Goal: Task Accomplishment & Management: Complete application form

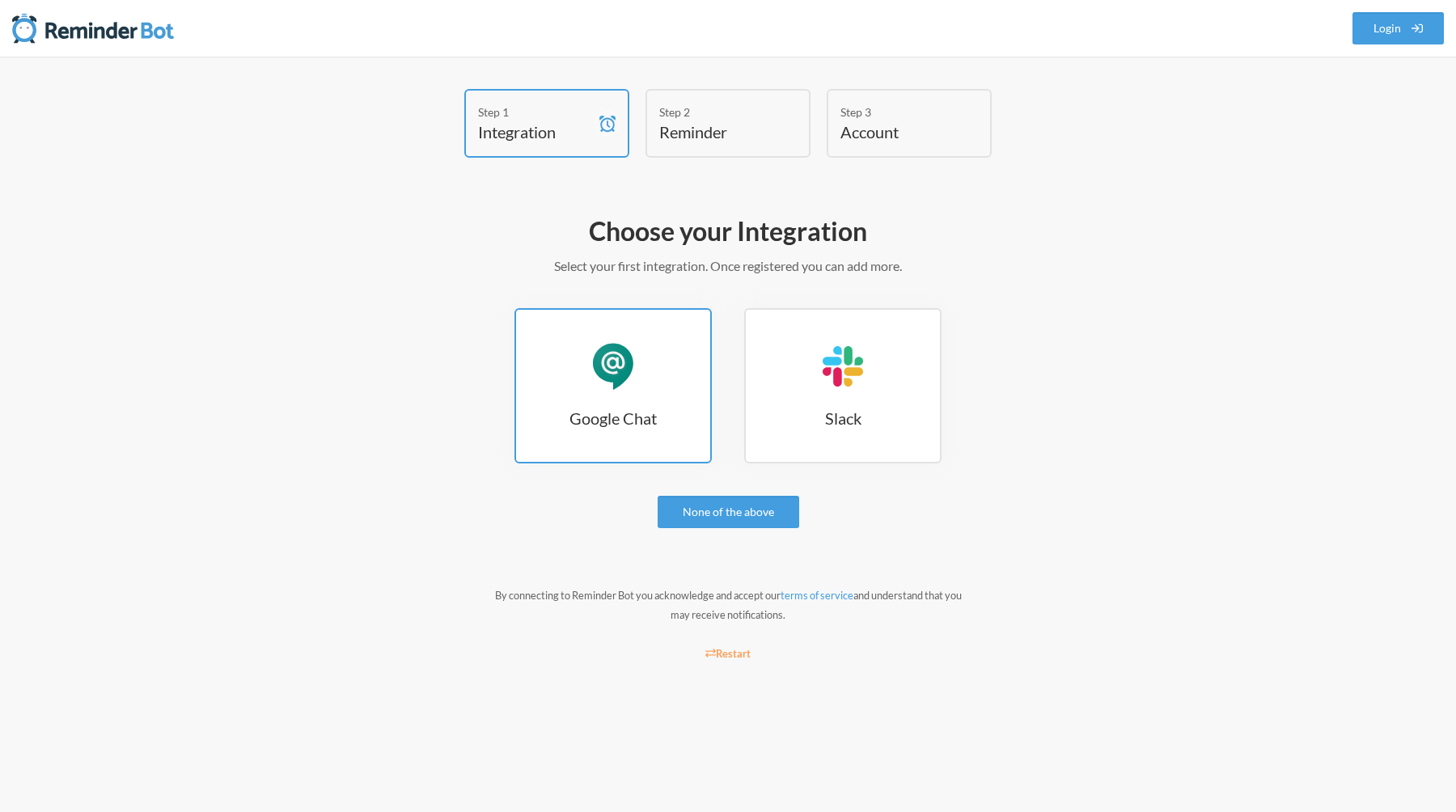
click at [660, 364] on link "Google Chat Google Chat" at bounding box center [613, 386] width 197 height 155
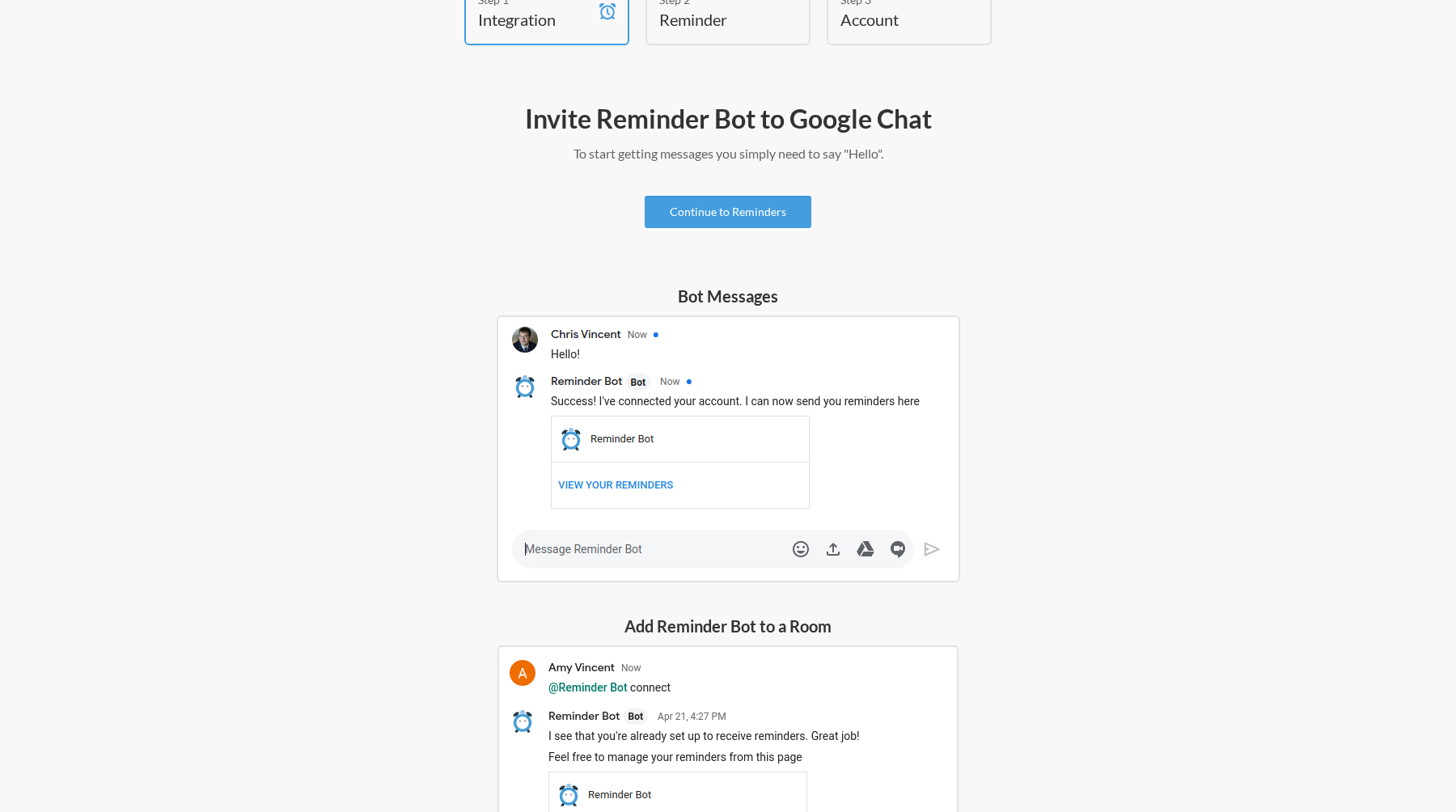
scroll to position [2, 0]
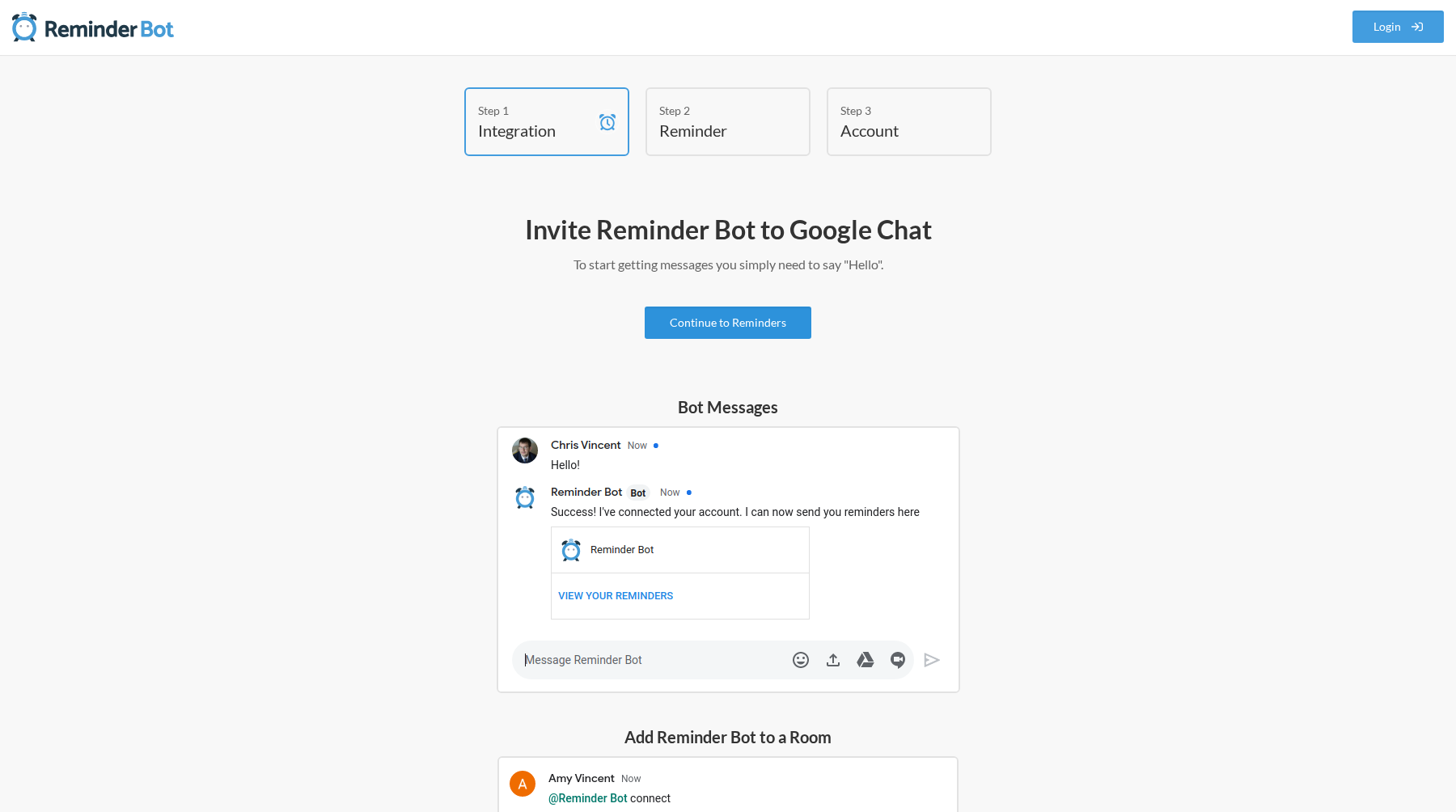
click at [727, 320] on link "Continue to Reminders" at bounding box center [728, 322] width 167 height 32
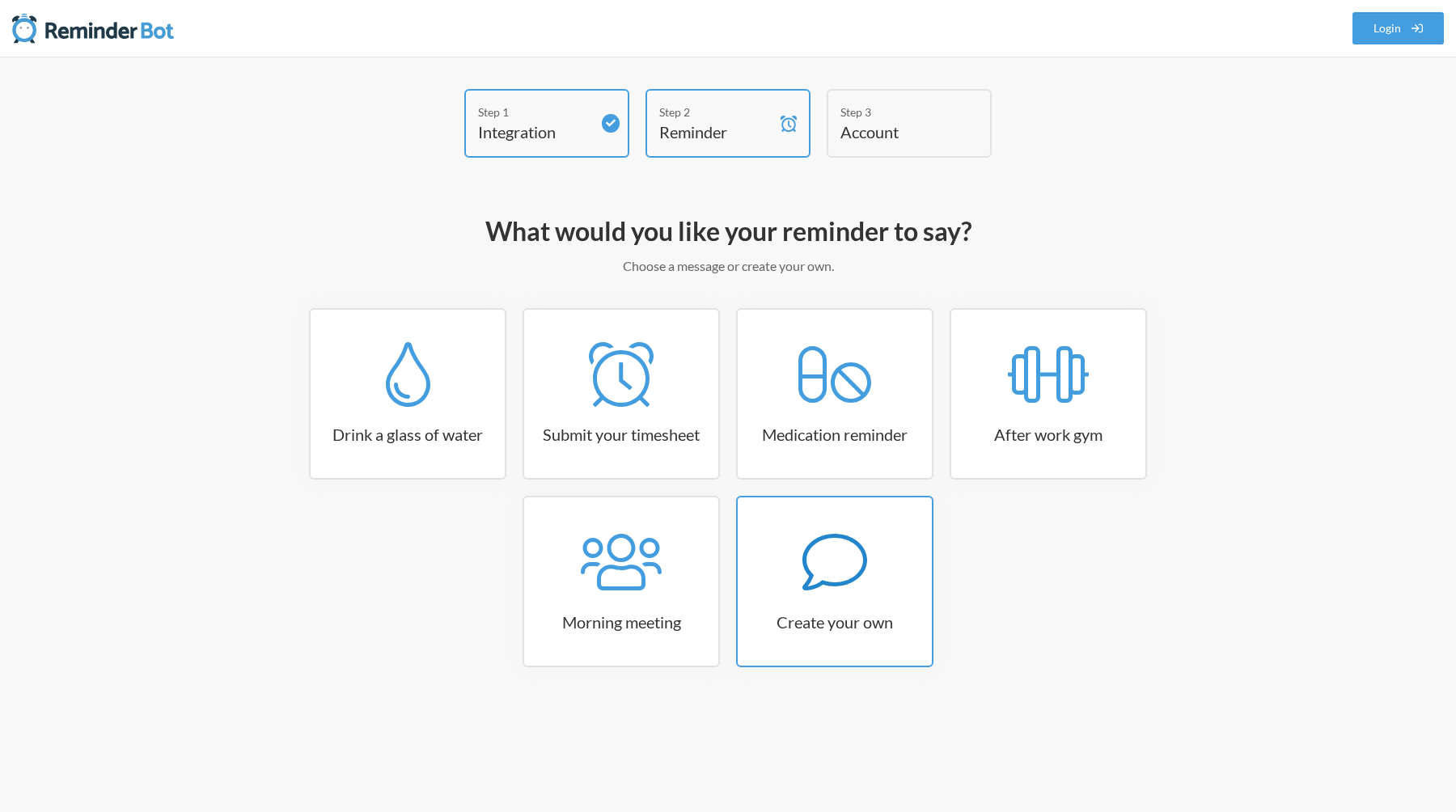
click at [895, 609] on link "Create your own" at bounding box center [834, 581] width 197 height 171
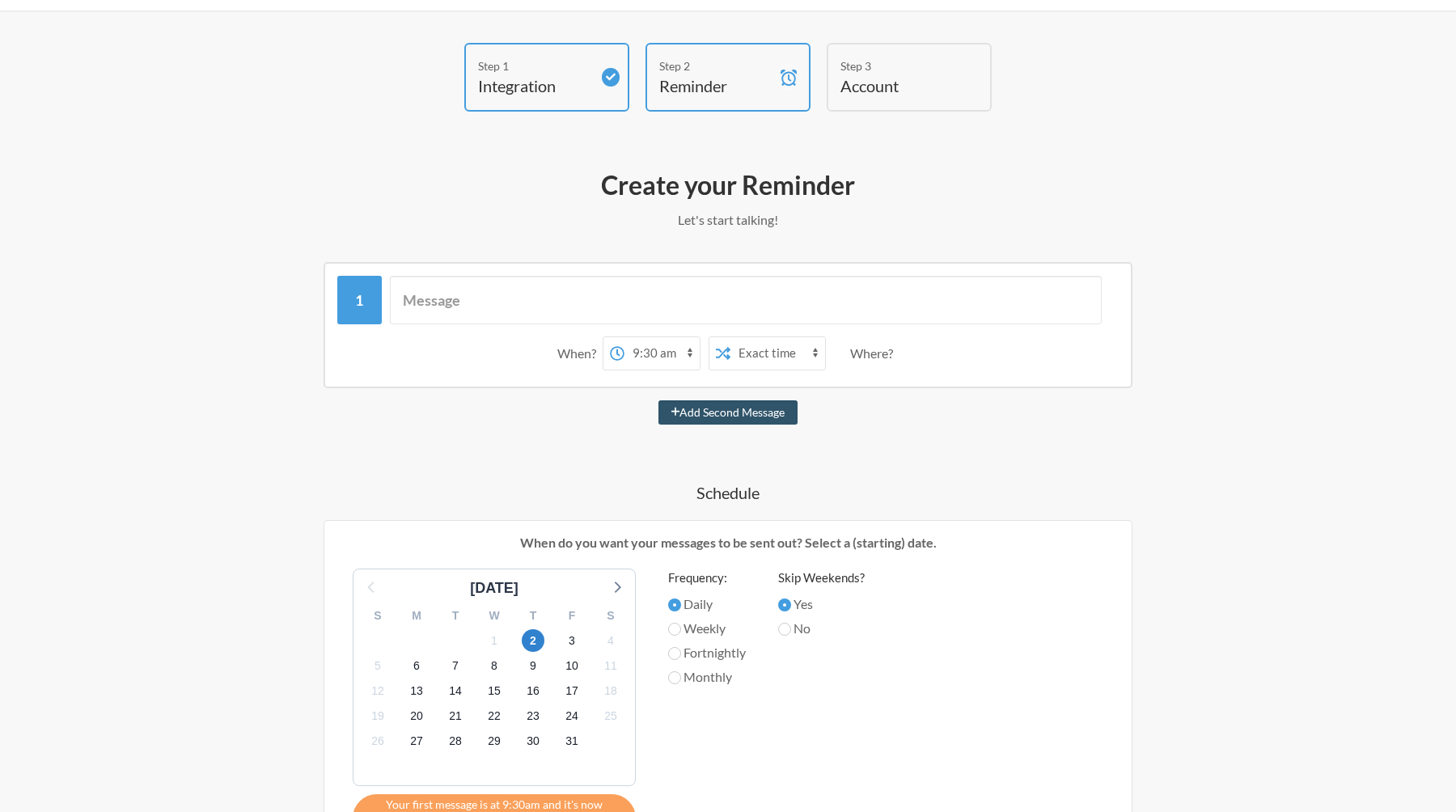
scroll to position [72, 0]
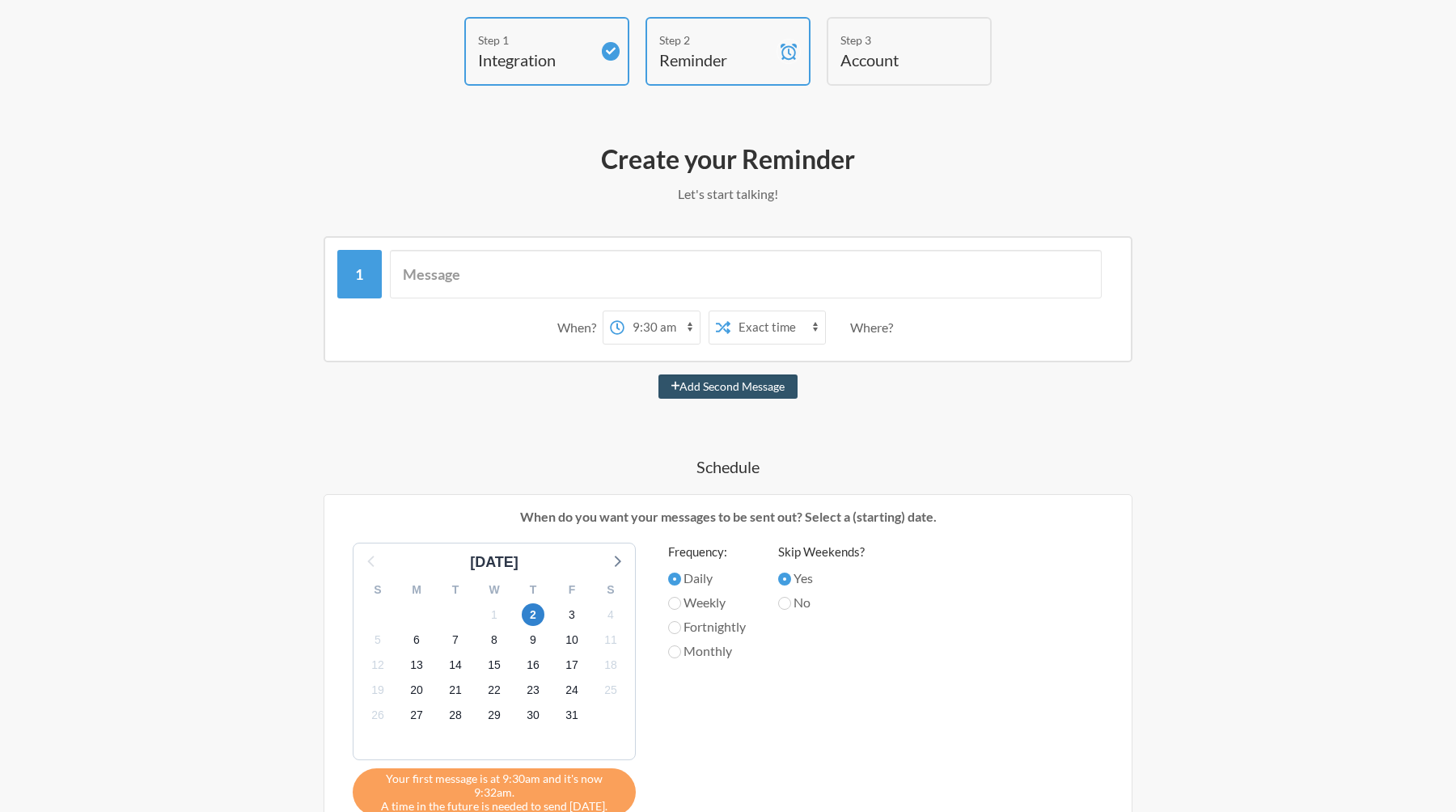
click at [667, 322] on select "12:00 am 12:15 am 12:30 am 12:45 am 1:00 am 1:15 am 1:30 am 1:45 am 2:00 am 2:1…" at bounding box center [661, 327] width 75 height 32
select select "08:00:00"
click at [624, 312] on select "12:00 am 12:15 am 12:30 am 12:45 am 1:00 am 1:15 am 1:30 am 1:45 am 2:00 am 2:1…" at bounding box center [661, 327] width 75 height 32
click at [698, 645] on label "Monthly" at bounding box center [707, 651] width 77 height 20
click at [681, 645] on input "Monthly" at bounding box center [674, 652] width 13 height 13
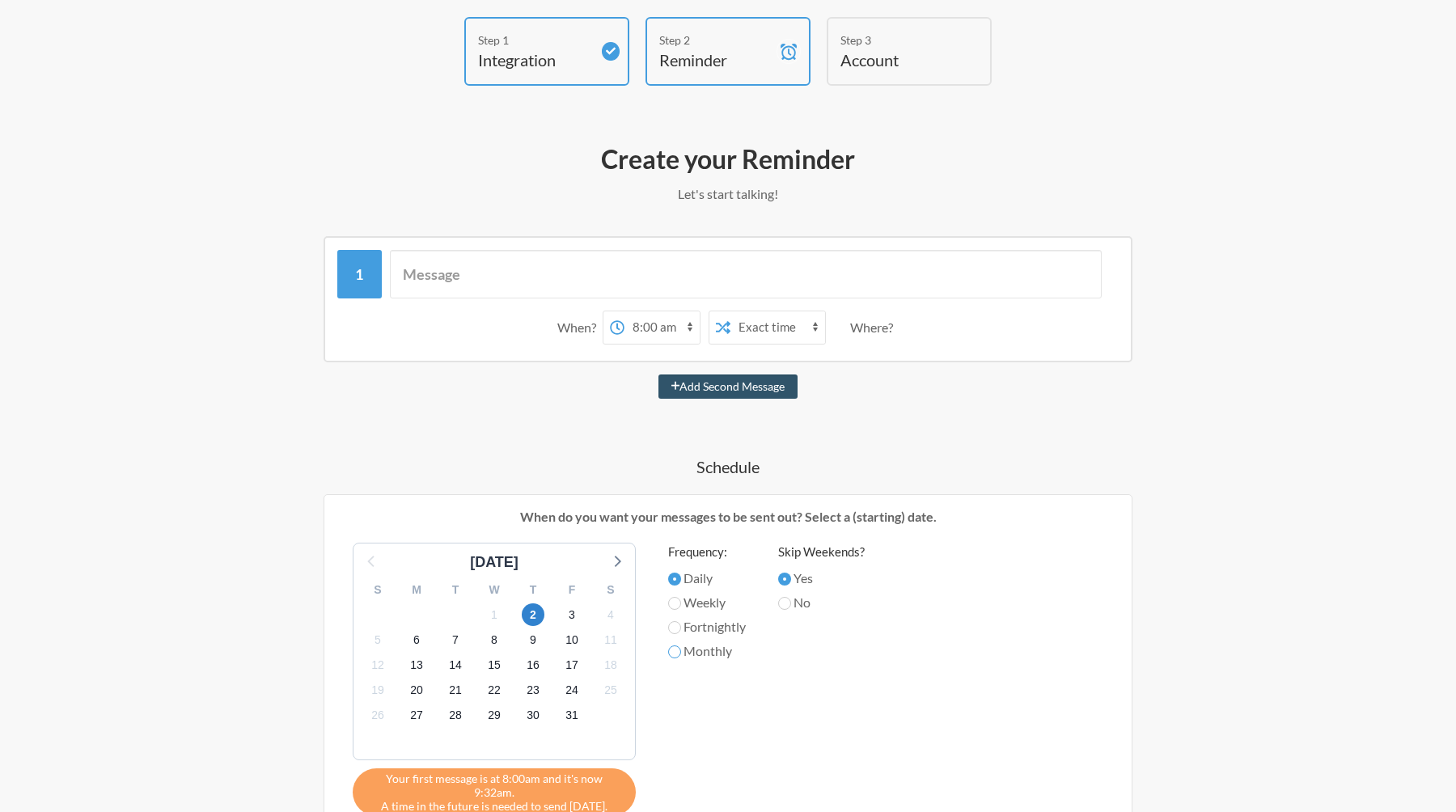
radio input "true"
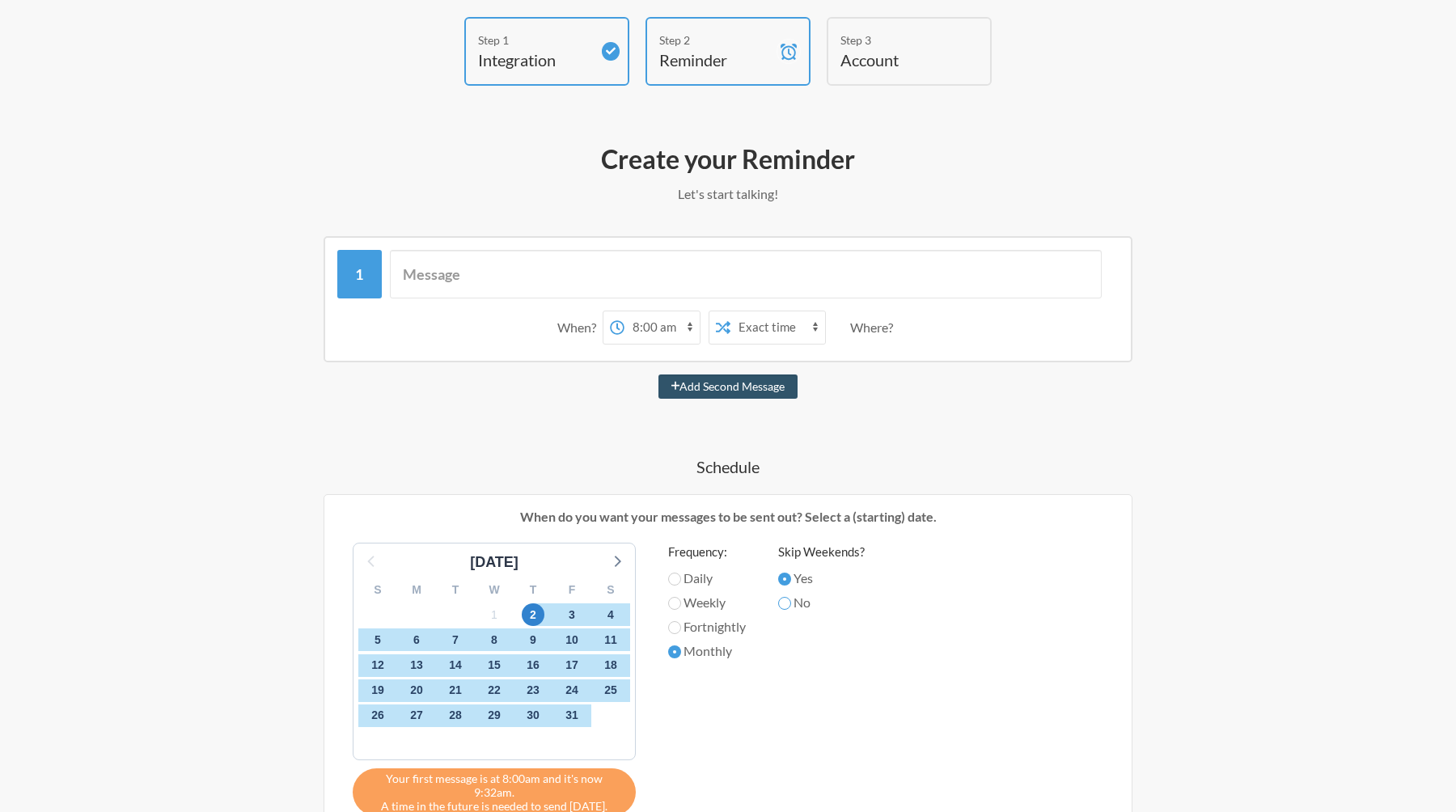
click at [790, 602] on input "No" at bounding box center [785, 603] width 13 height 13
radio input "true"
click at [500, 613] on span "1" at bounding box center [494, 614] width 22 height 22
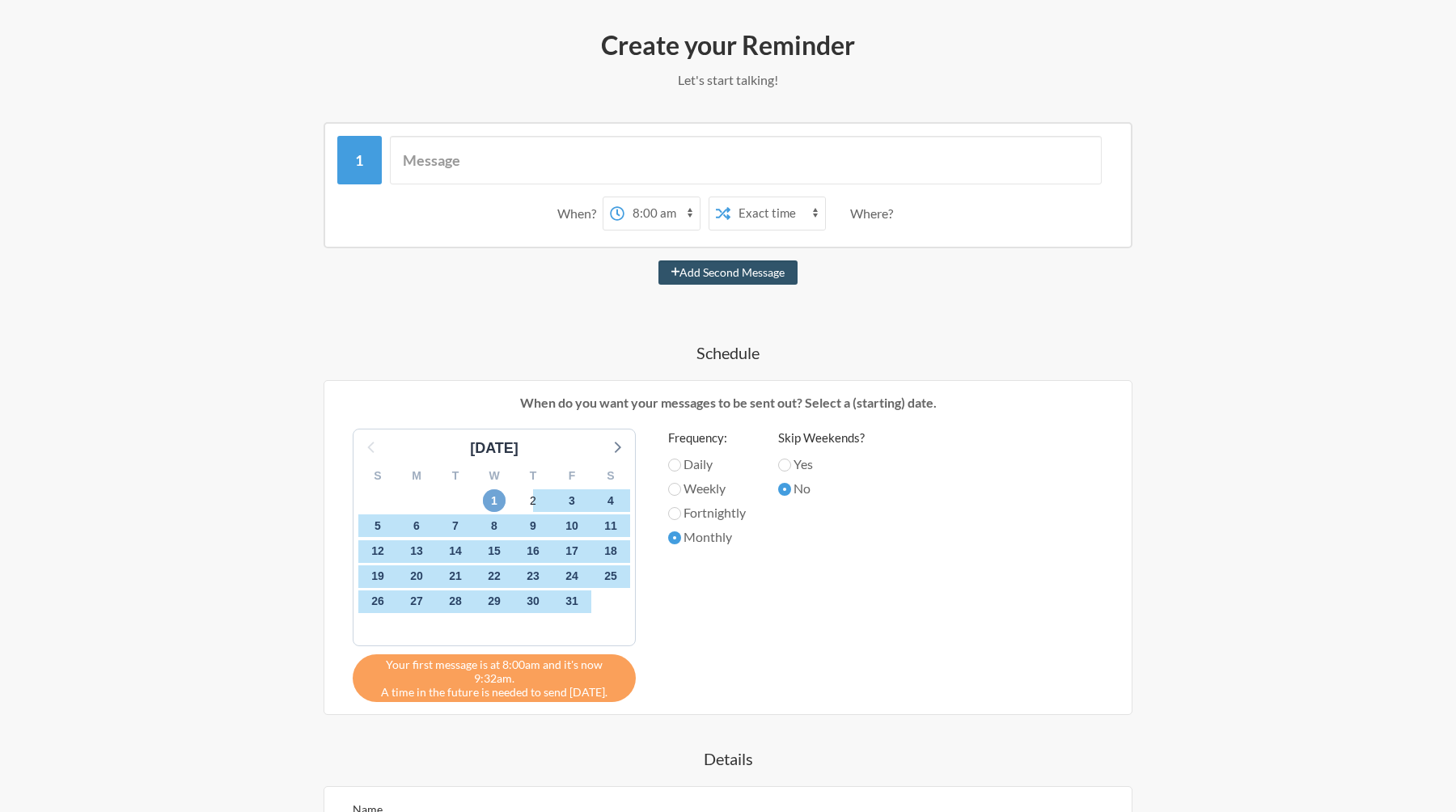
scroll to position [190, 0]
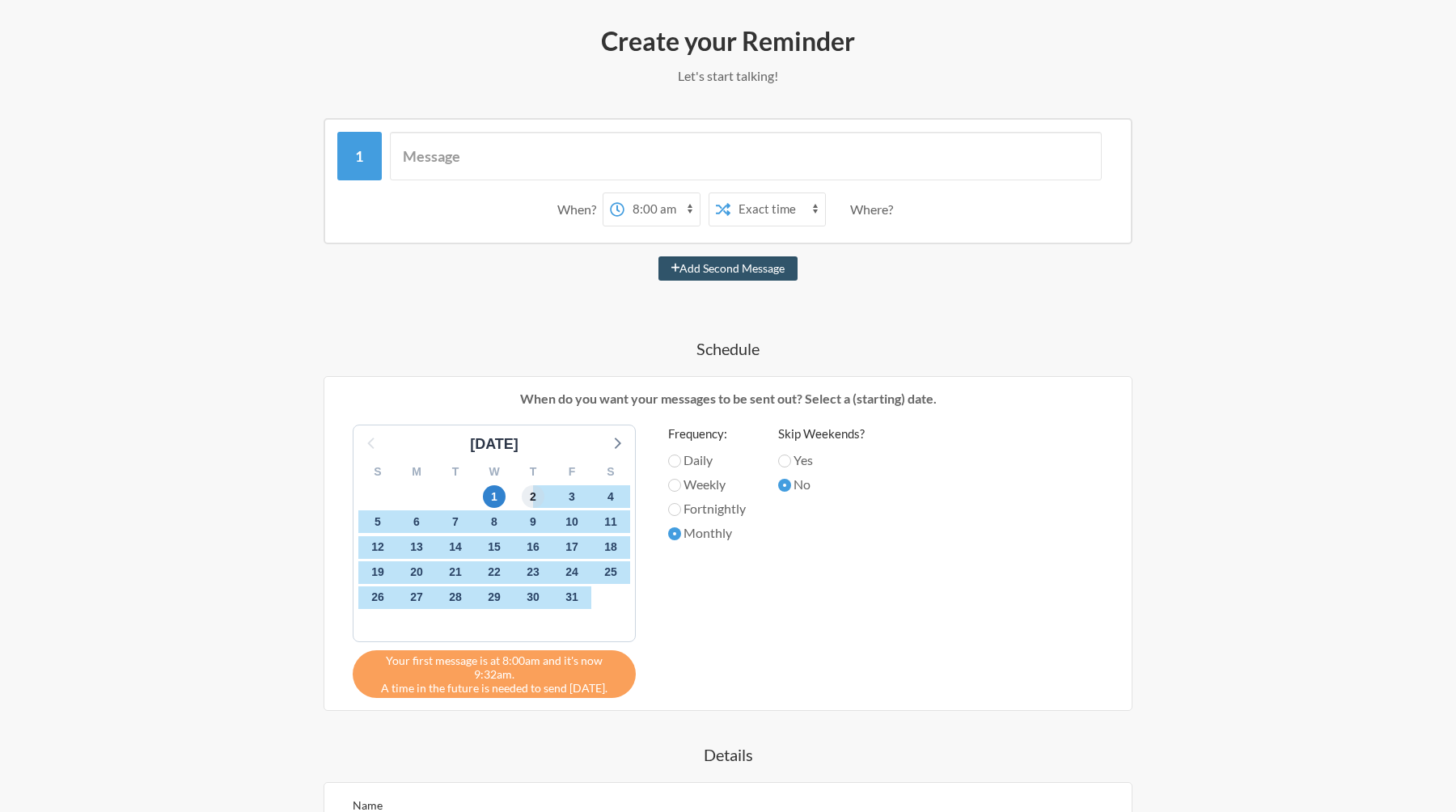
click at [537, 494] on span "2" at bounding box center [533, 496] width 22 height 22
click at [497, 494] on span "1" at bounding box center [494, 496] width 22 height 22
click at [618, 441] on icon at bounding box center [618, 444] width 7 height 12
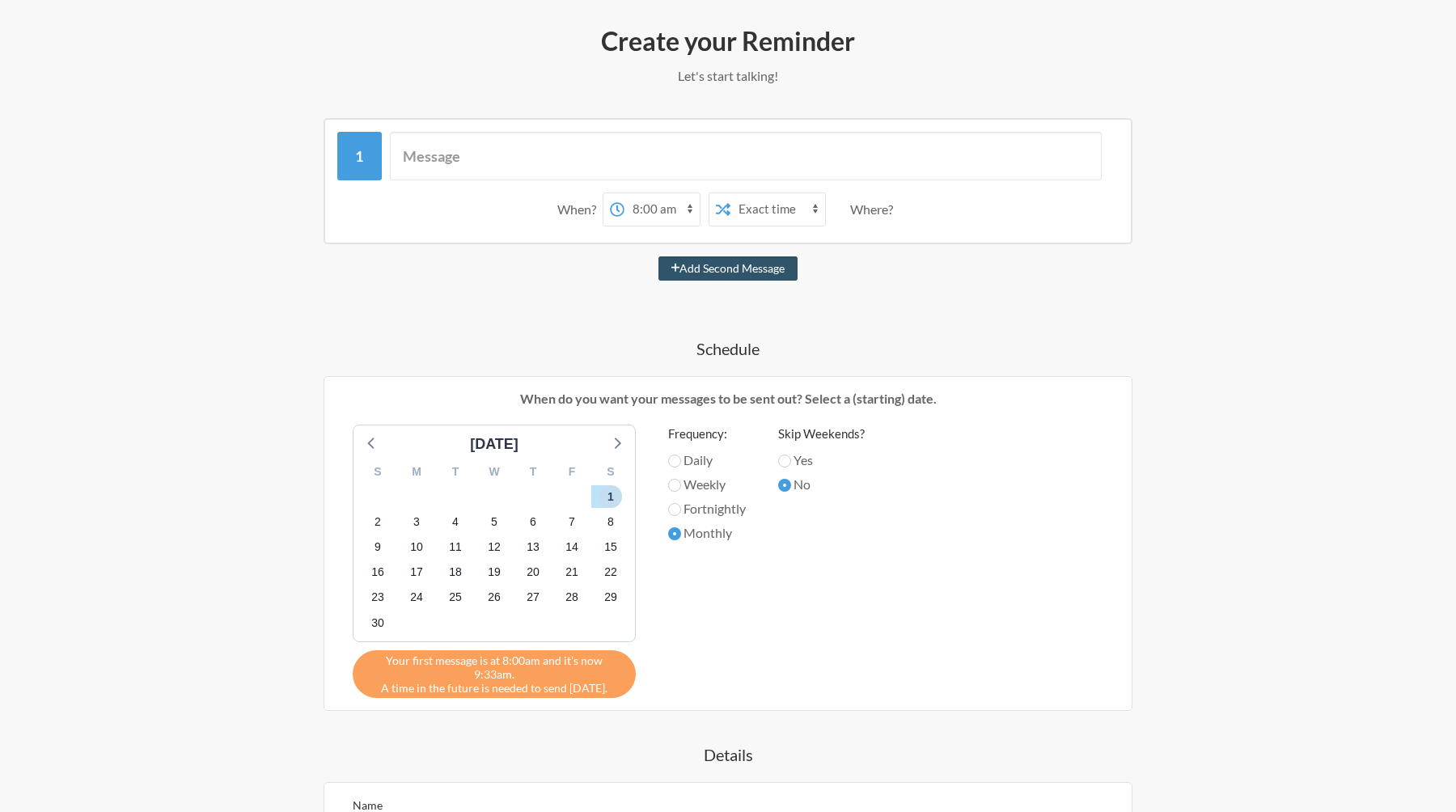
click at [613, 496] on span "1" at bounding box center [610, 496] width 22 height 22
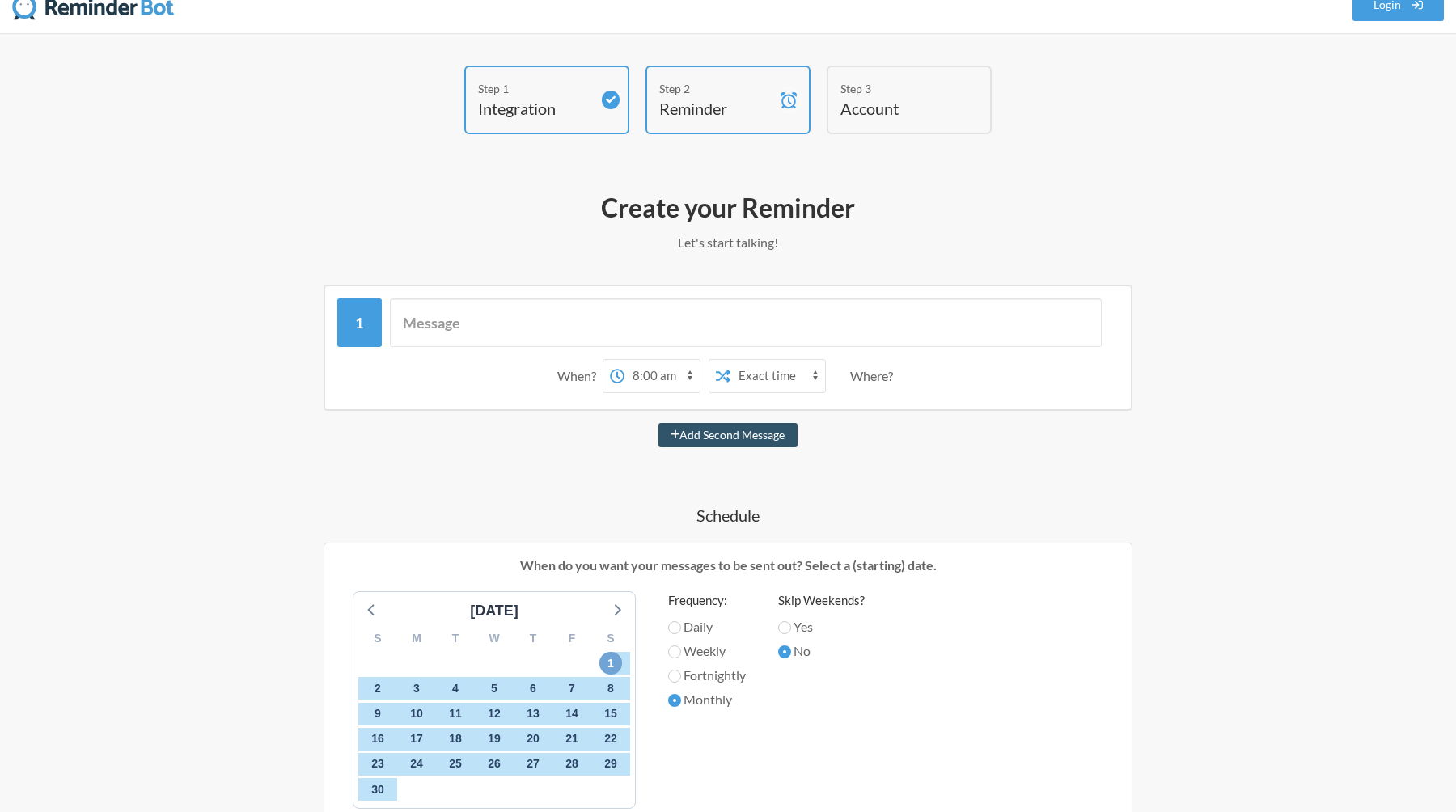
scroll to position [8, 0]
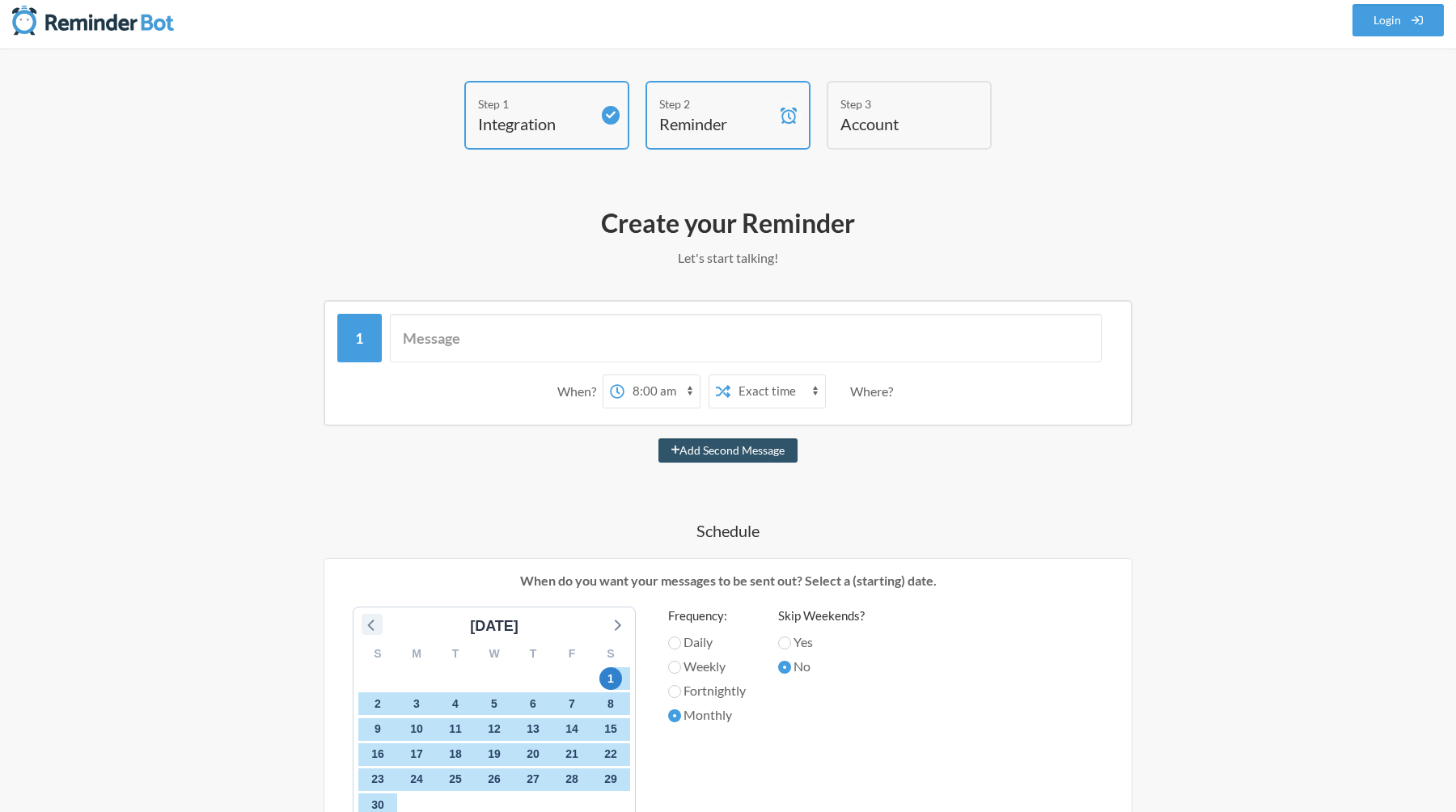
click at [371, 627] on icon at bounding box center [370, 626] width 7 height 12
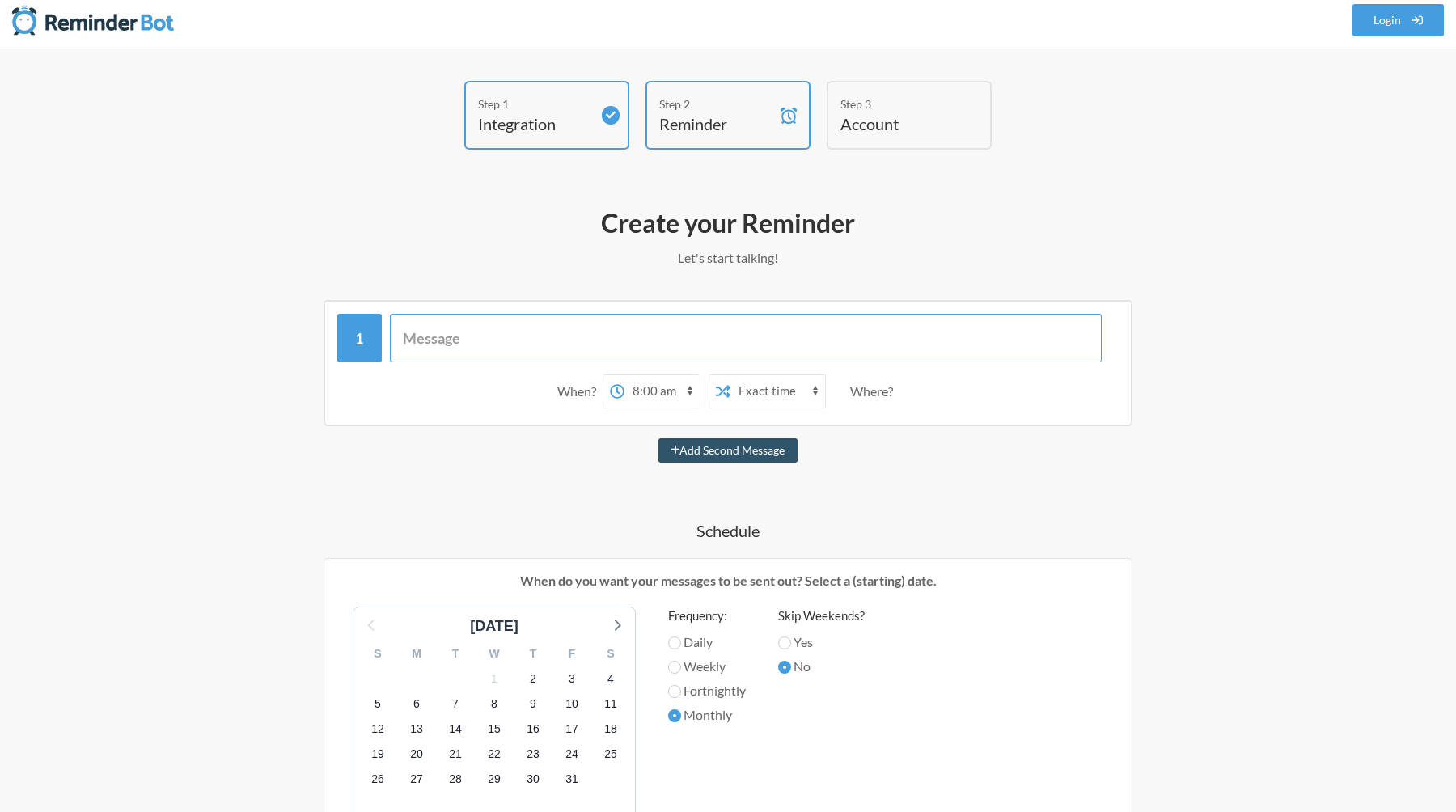
click at [473, 342] on input "text" at bounding box center [746, 338] width 712 height 49
click at [503, 322] on input "text" at bounding box center [746, 338] width 712 height 49
paste input "Morning mas @Rio @Angga Permadi, kindly update the current BI rate for this mon…"
type input "Morning mas @Rio @Angga Permadi, kindly update the current BI rate for this mon…"
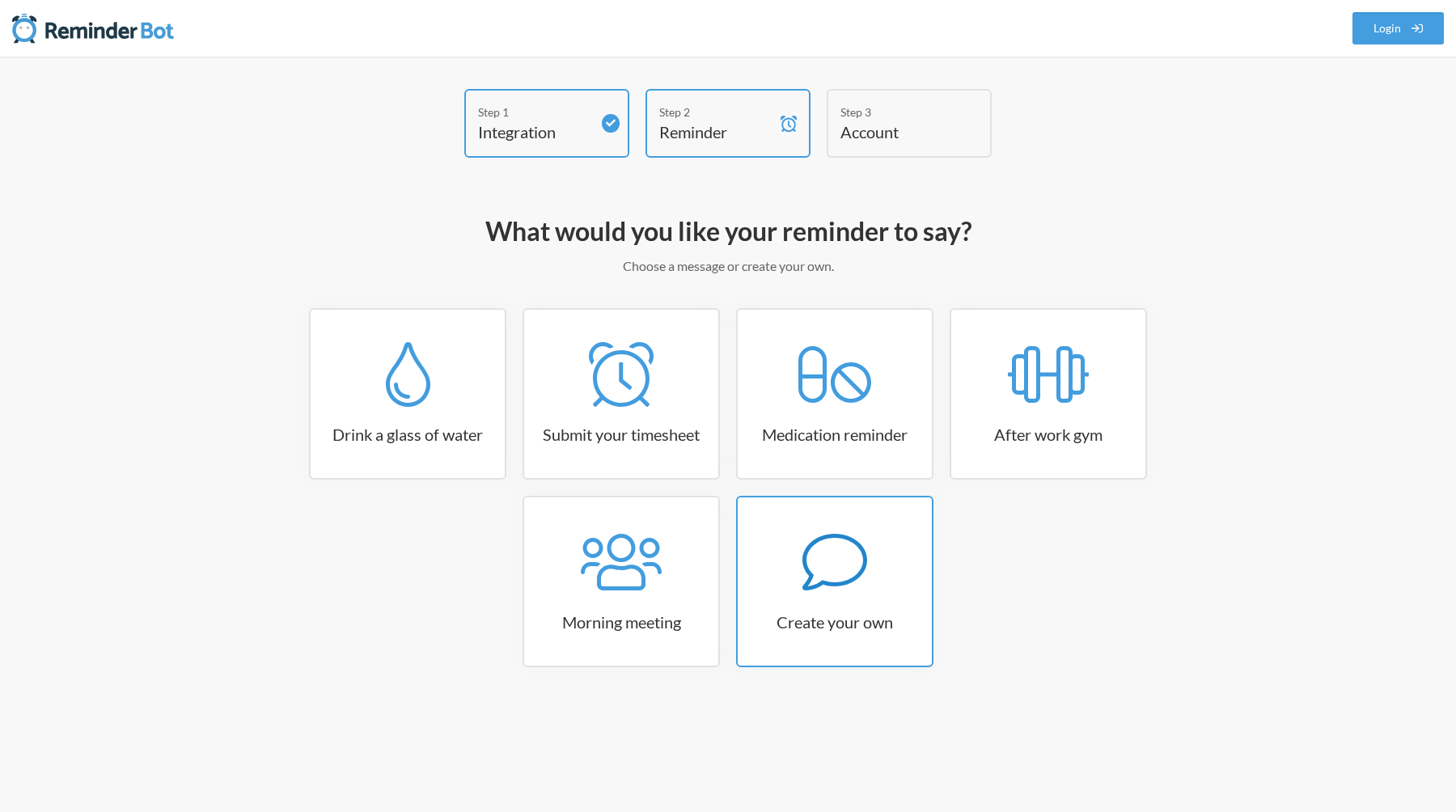
click at [786, 519] on link "Create your own" at bounding box center [834, 581] width 197 height 171
select select "07:30:00"
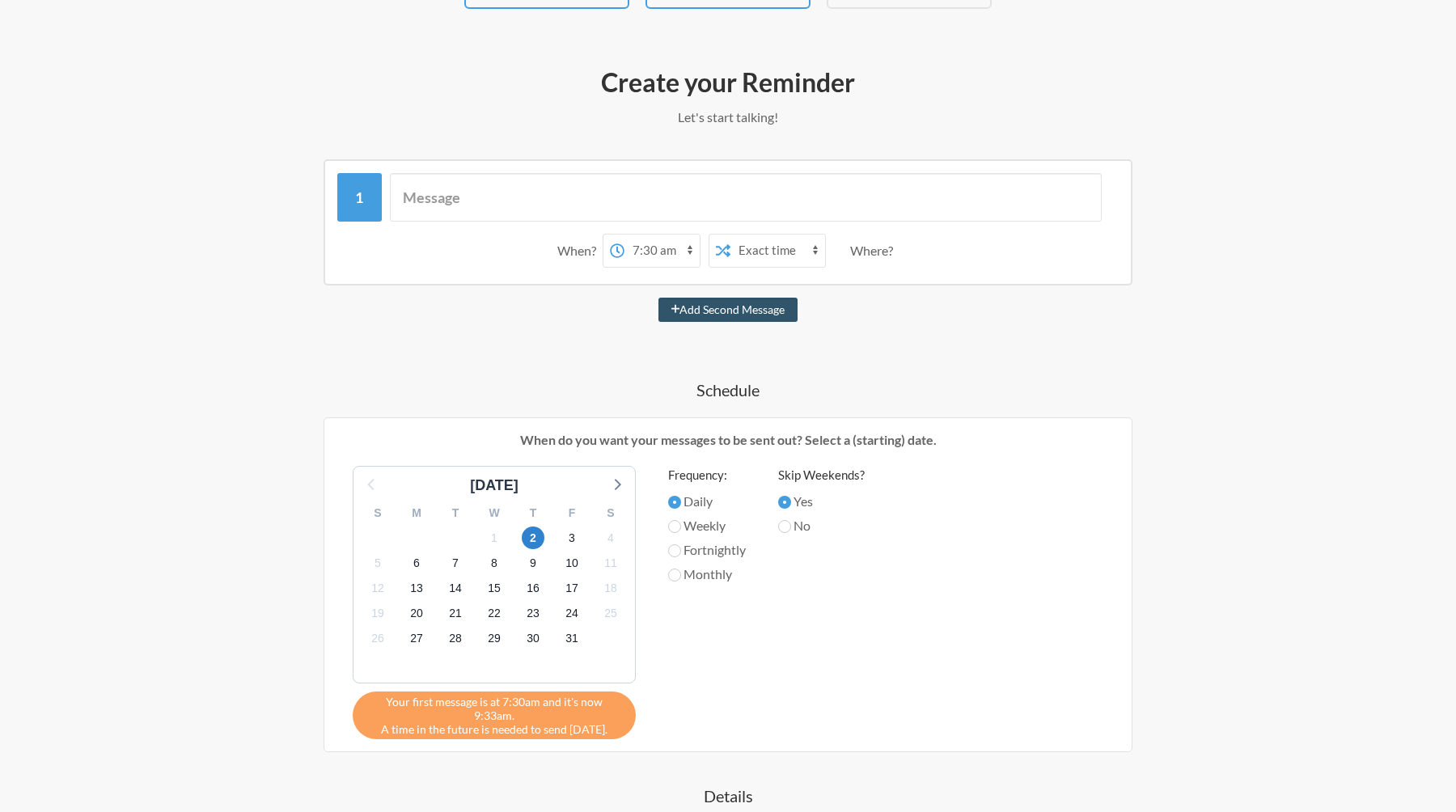
scroll to position [150, 0]
click at [863, 242] on div "Where?" at bounding box center [875, 249] width 49 height 34
click at [870, 250] on div "Where?" at bounding box center [875, 249] width 49 height 34
click at [860, 250] on div "Where?" at bounding box center [875, 249] width 49 height 34
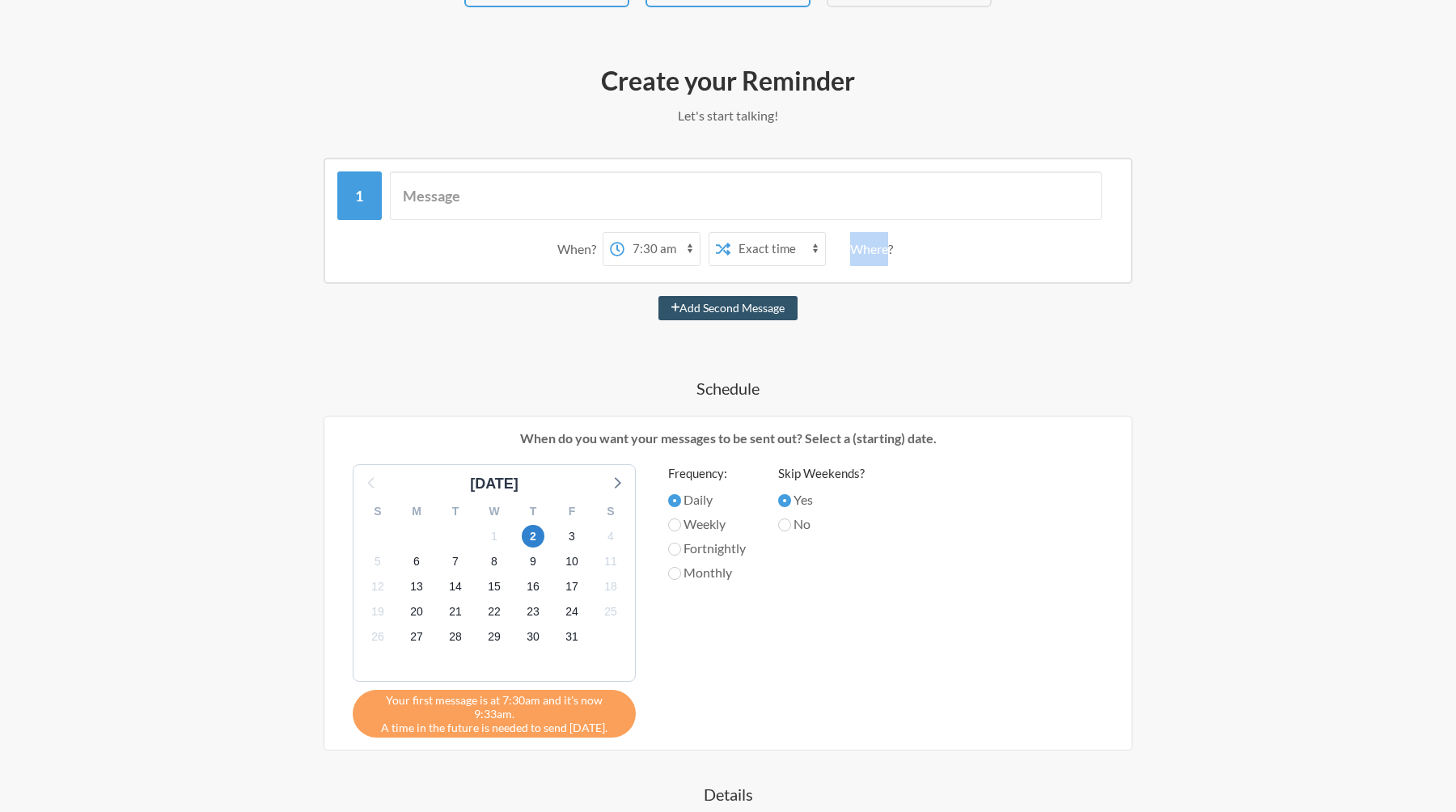
click at [860, 250] on div "Where?" at bounding box center [875, 249] width 49 height 34
click at [619, 202] on input "text" at bounding box center [746, 195] width 712 height 49
paste input "Morning mas @Rio @Angga Permadi, kindly update the current BI rate for this mon…"
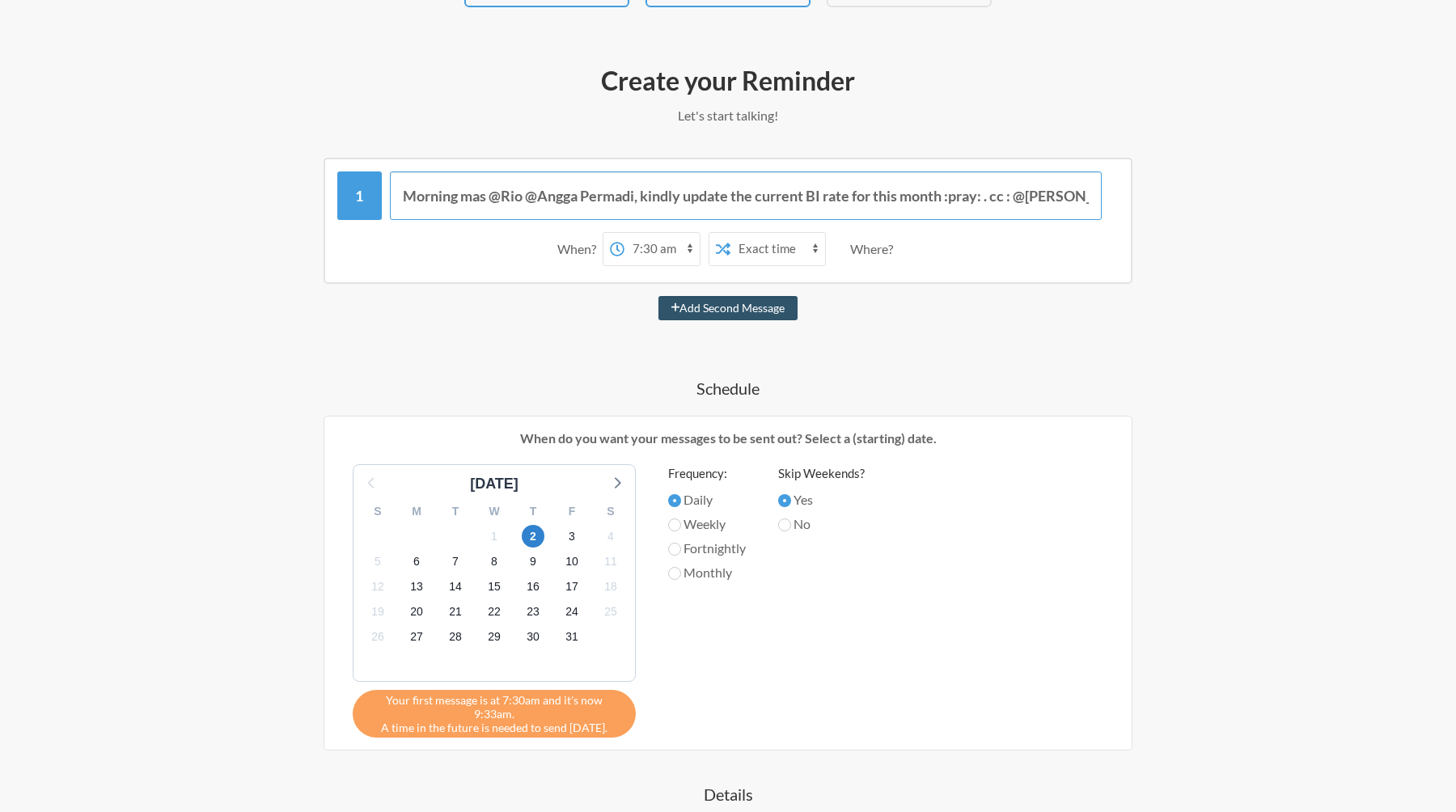
scroll to position [0, 254]
type input "Morning mas @Rio @Angga Permadi, kindly update the current BI rate for this mon…"
click at [847, 244] on div "When? 12:00 am 12:15 am 12:30 am 12:45 am 1:00 am 1:15 am 1:30 am 1:45 am 2:00 …" at bounding box center [728, 249] width 782 height 50
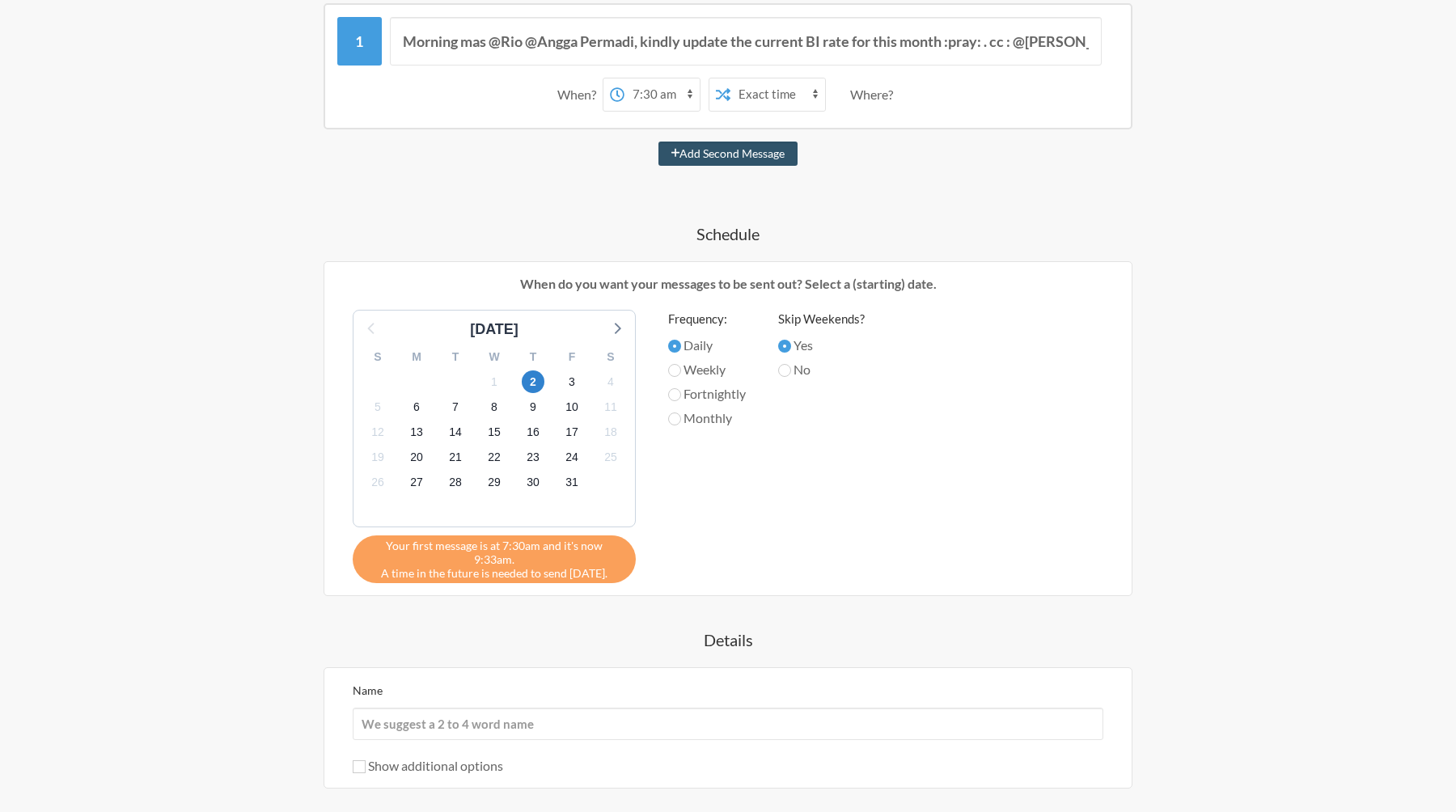
scroll to position [476, 0]
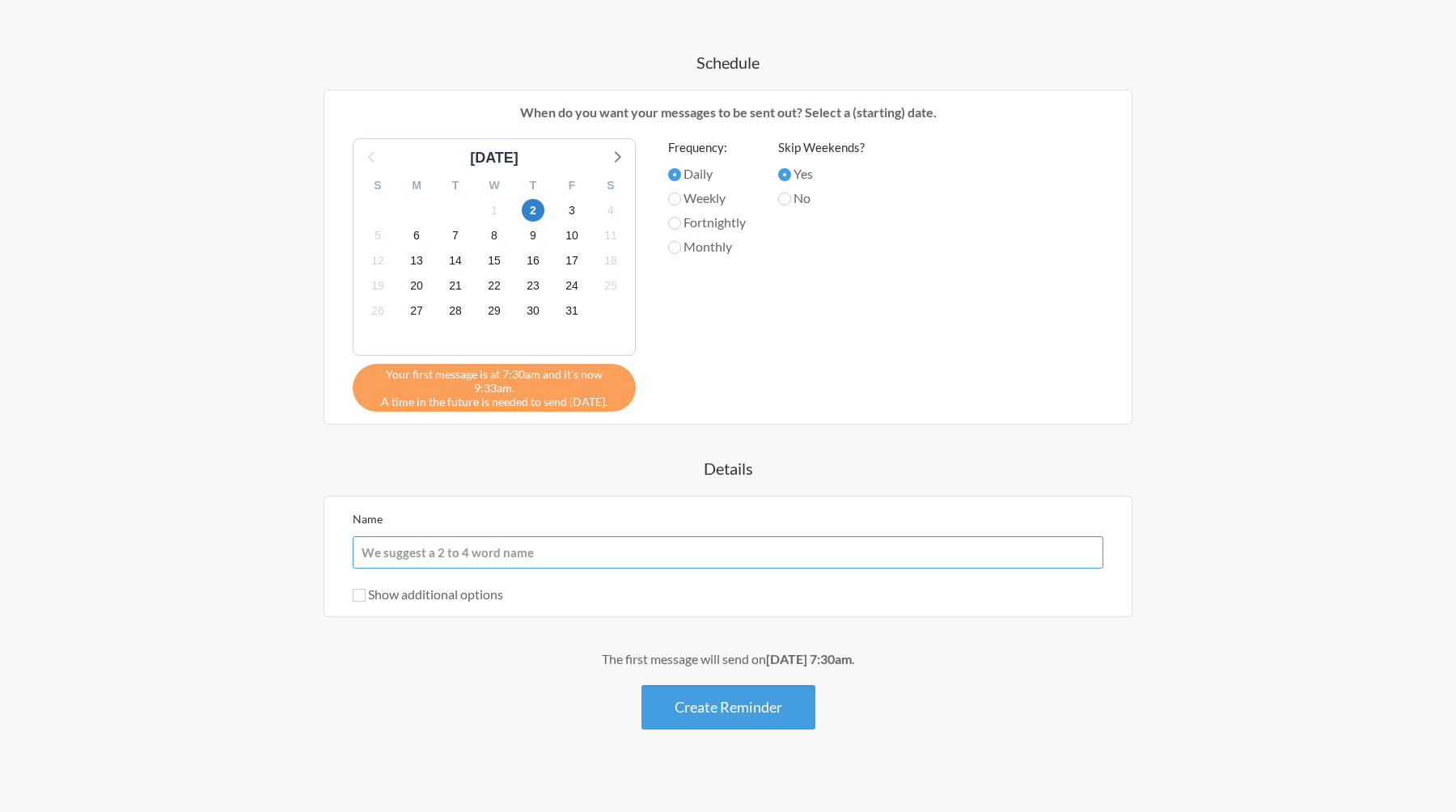
click at [646, 537] on input "Name" at bounding box center [728, 552] width 751 height 32
type input "USD Rate Reminder"
click at [687, 243] on label "Monthly" at bounding box center [707, 246] width 77 height 20
click at [681, 243] on input "Monthly" at bounding box center [674, 247] width 13 height 13
radio input "true"
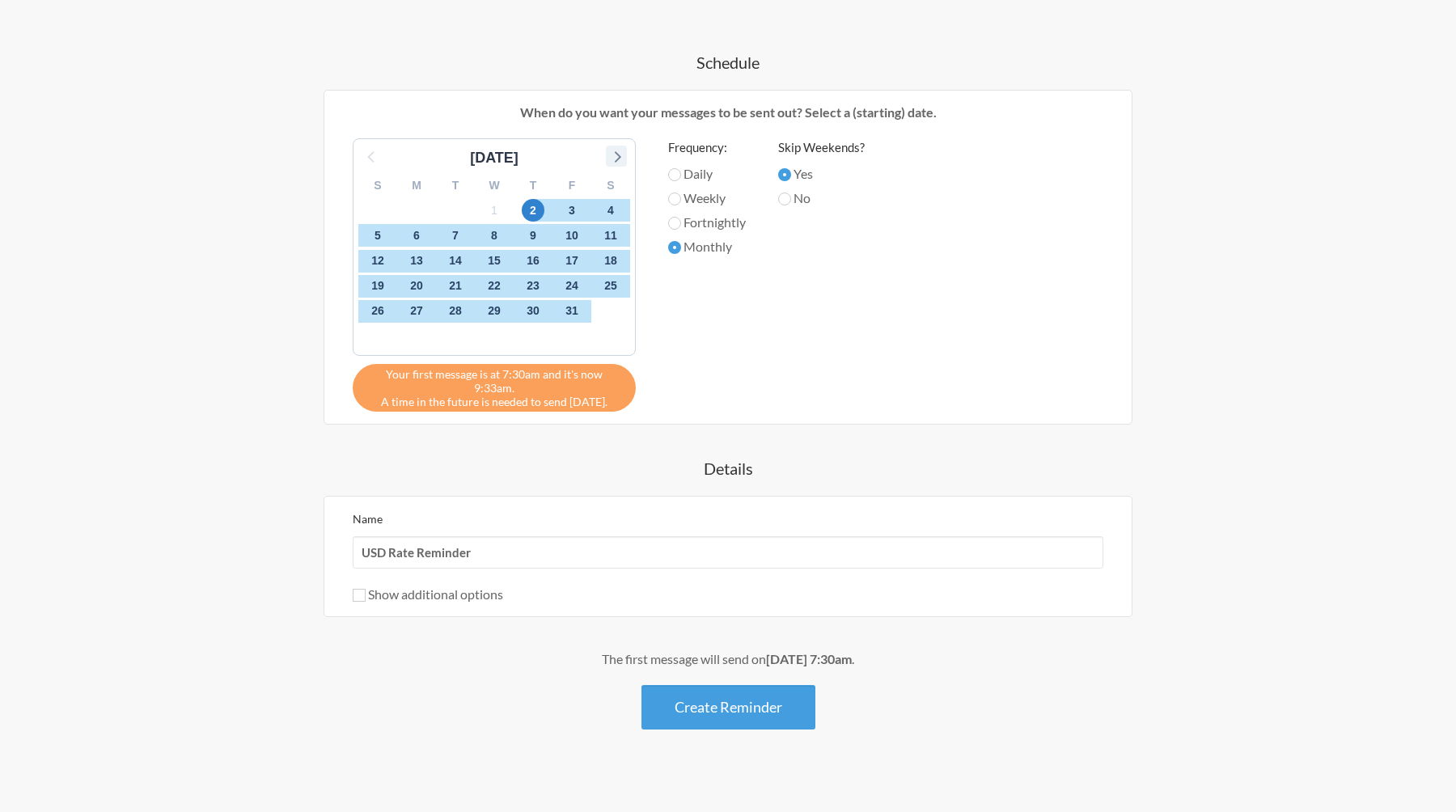
click at [619, 156] on icon at bounding box center [618, 157] width 7 height 12
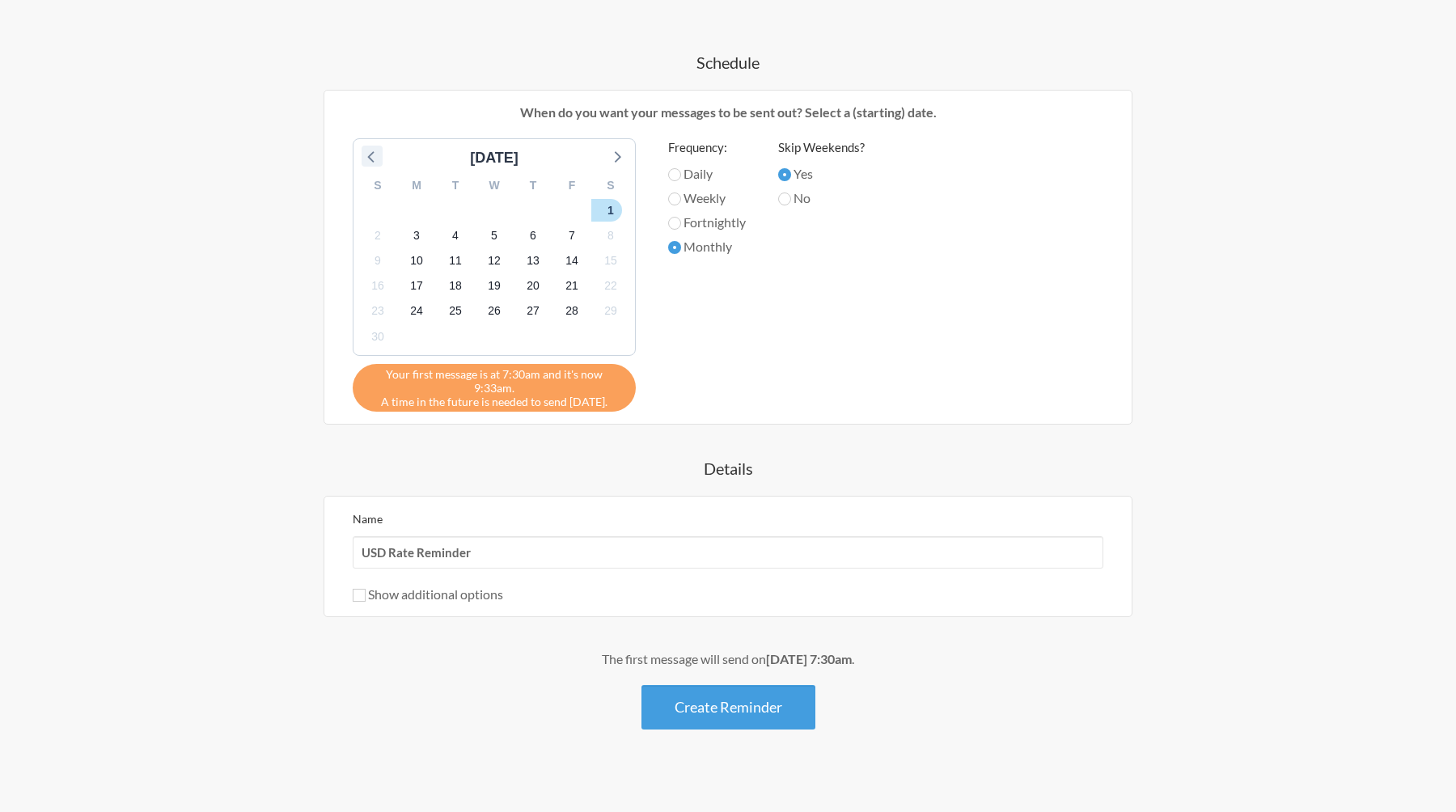
click at [376, 155] on icon at bounding box center [373, 157] width 21 height 21
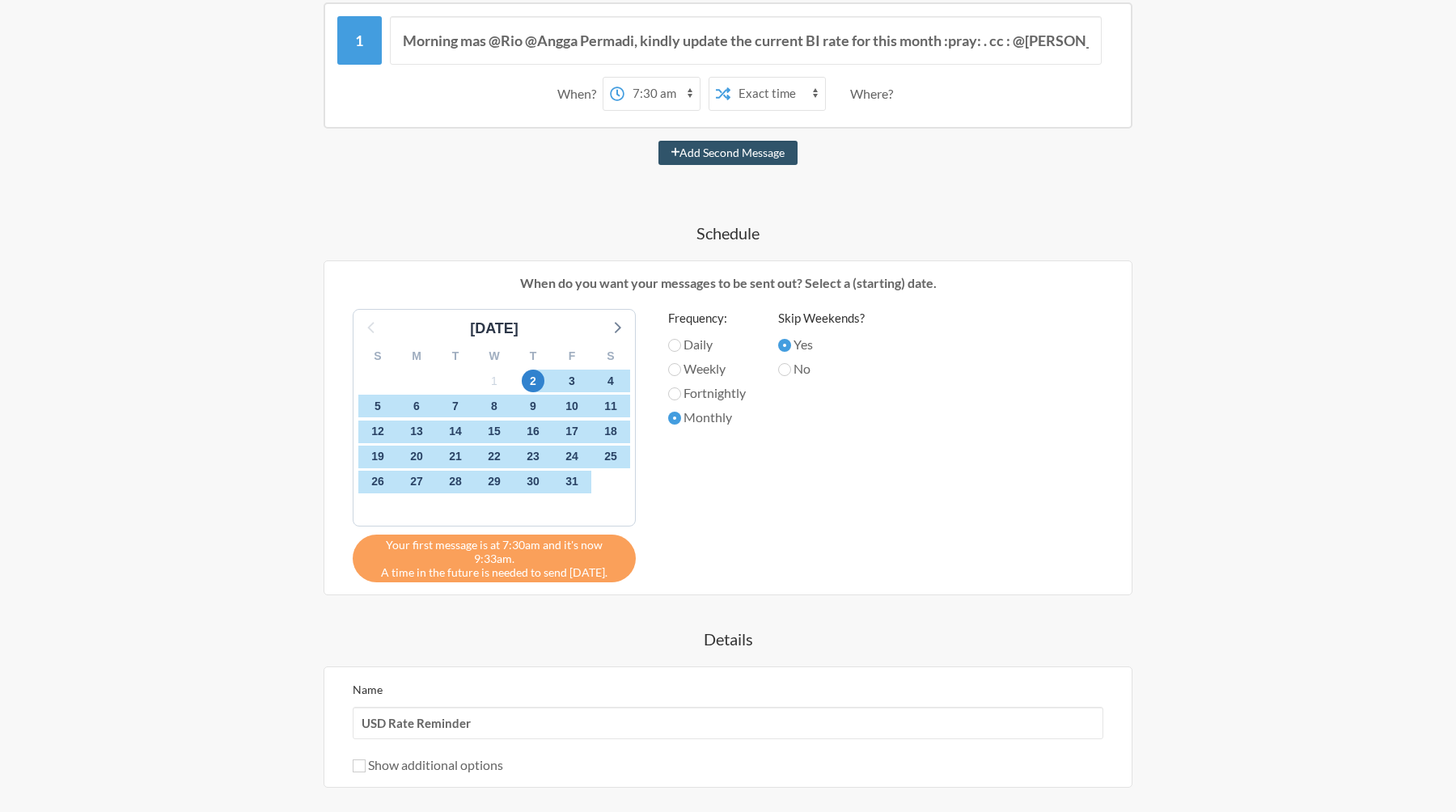
scroll to position [303, 0]
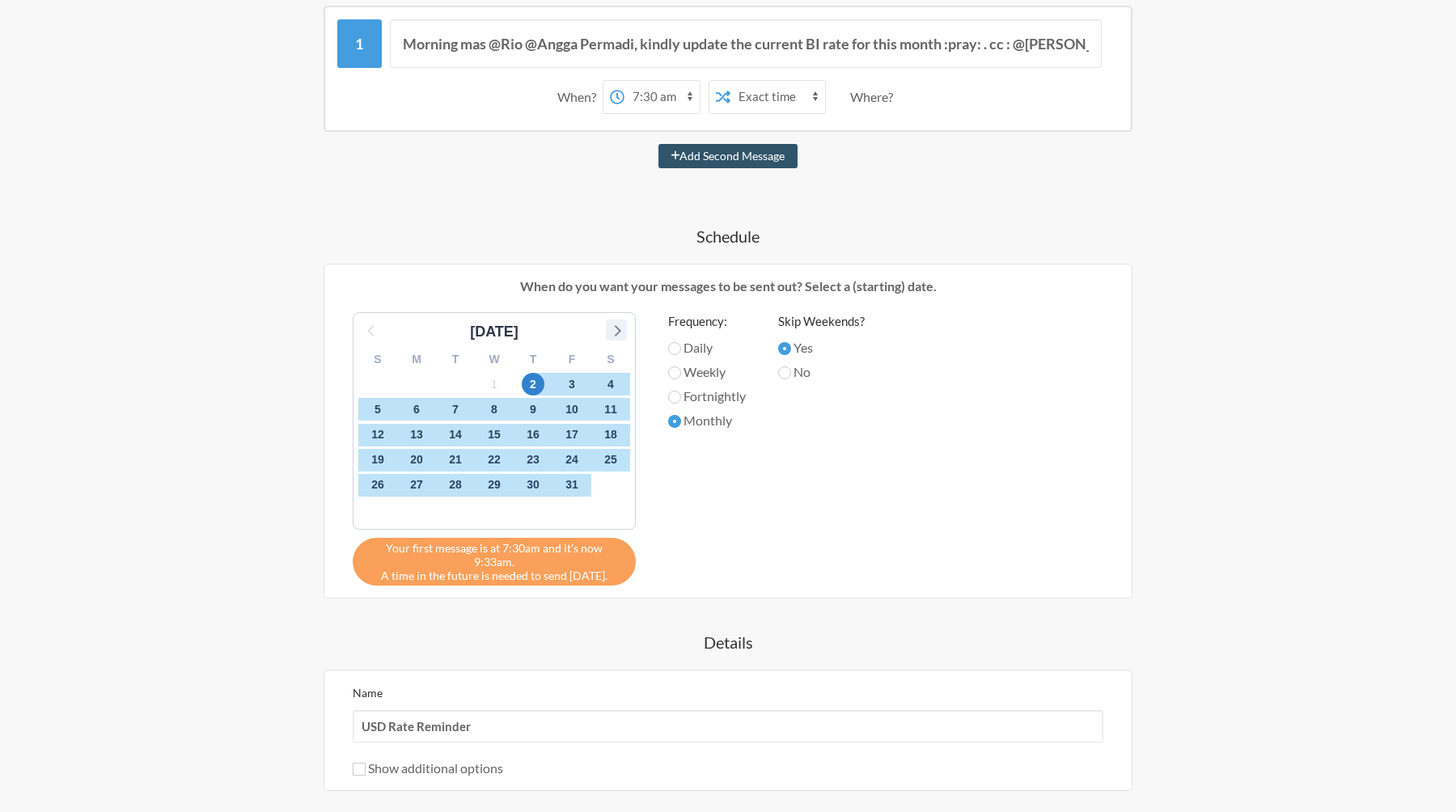
click at [613, 326] on icon at bounding box center [617, 331] width 21 height 21
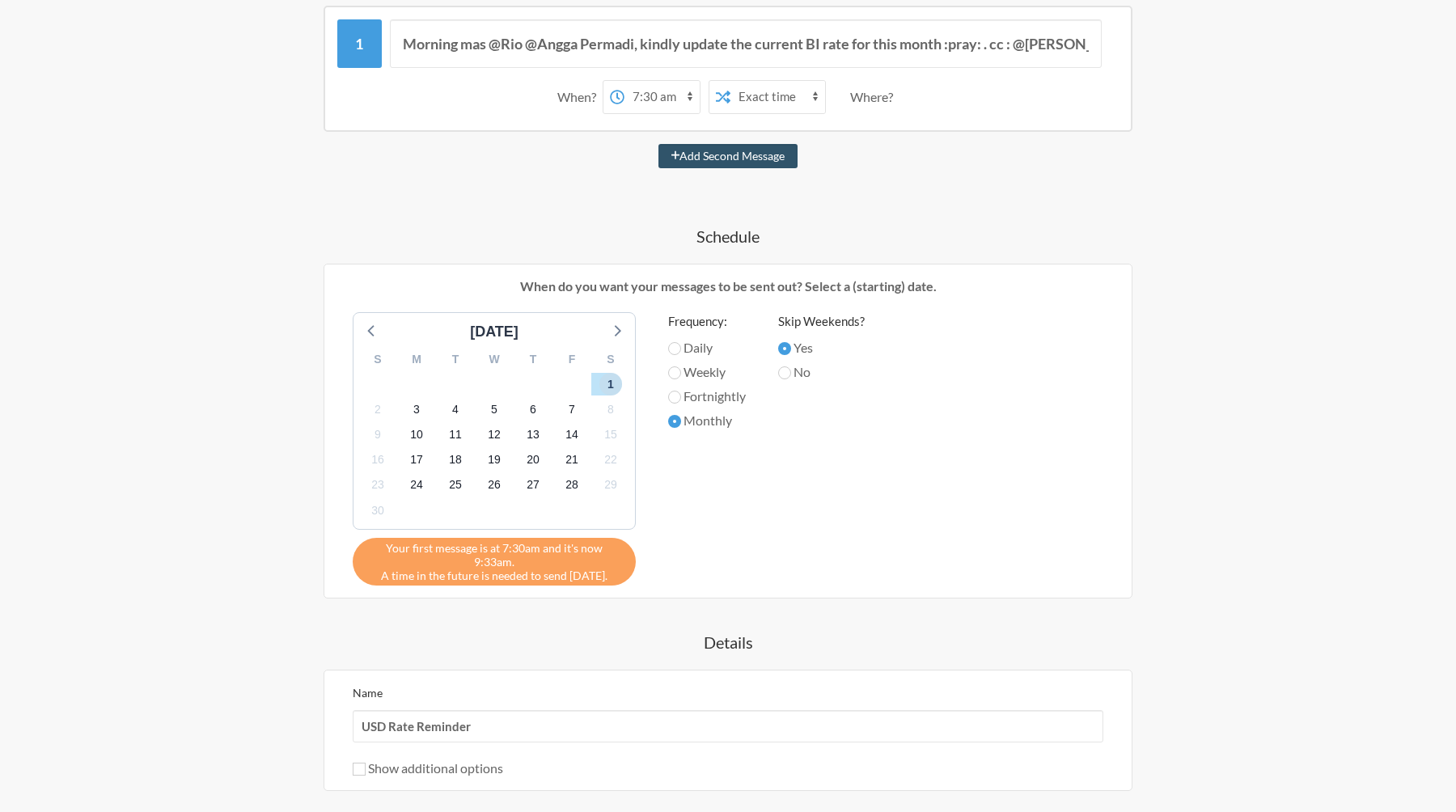
click at [604, 387] on span "1" at bounding box center [610, 383] width 22 height 22
click at [543, 438] on span "13" at bounding box center [533, 434] width 22 height 22
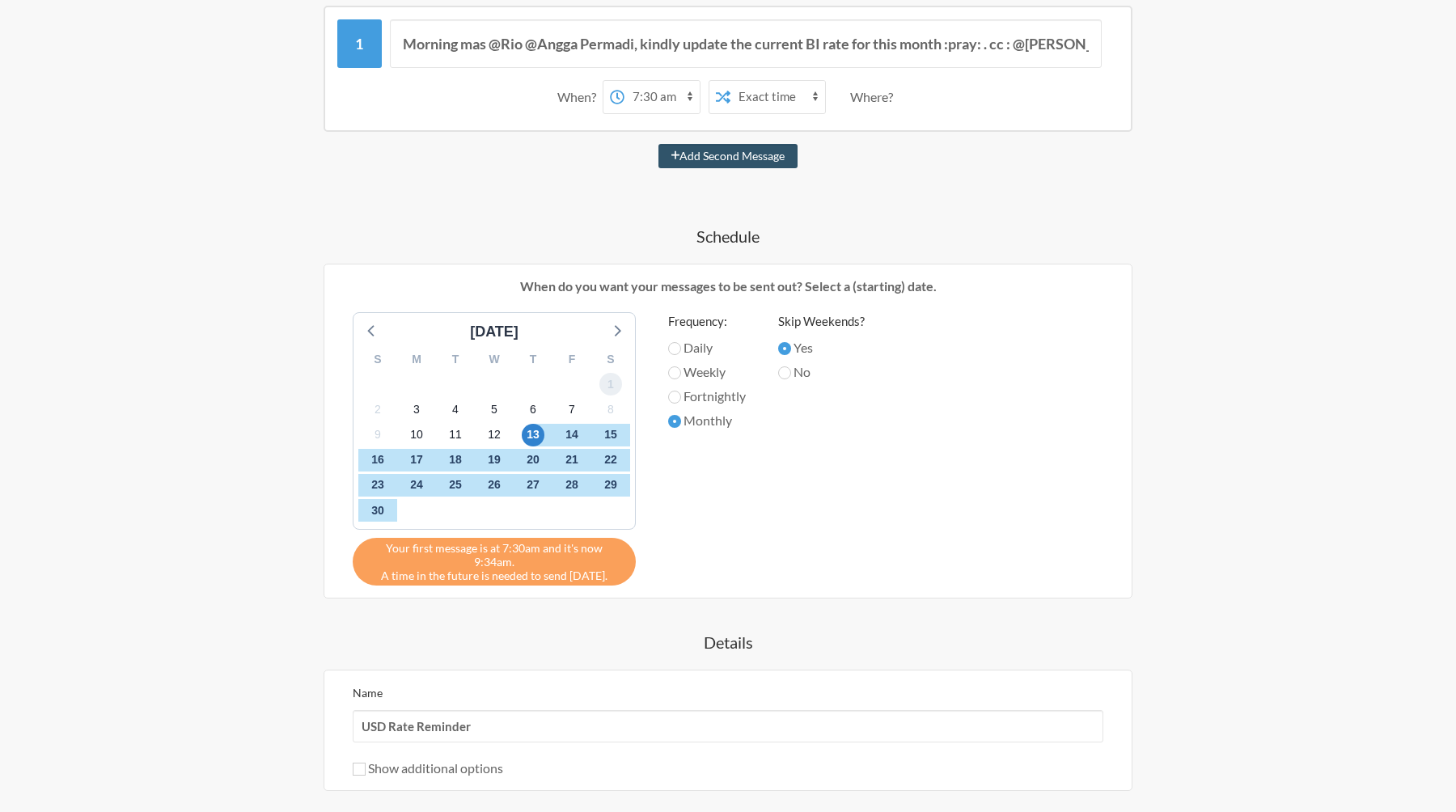
click at [607, 377] on span "1" at bounding box center [610, 383] width 22 height 22
click at [375, 333] on icon at bounding box center [373, 331] width 21 height 21
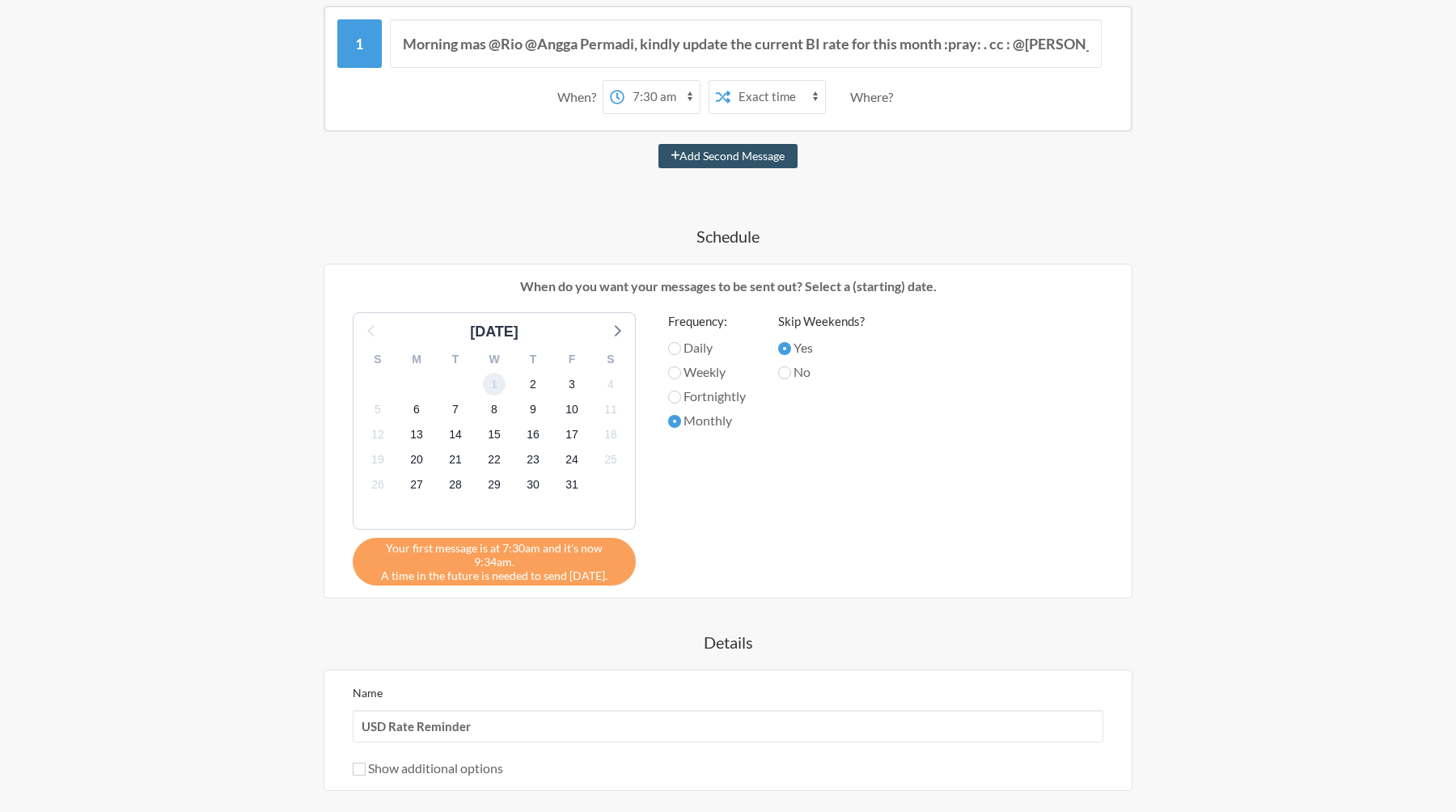
click at [496, 385] on span "1" at bounding box center [494, 383] width 22 height 22
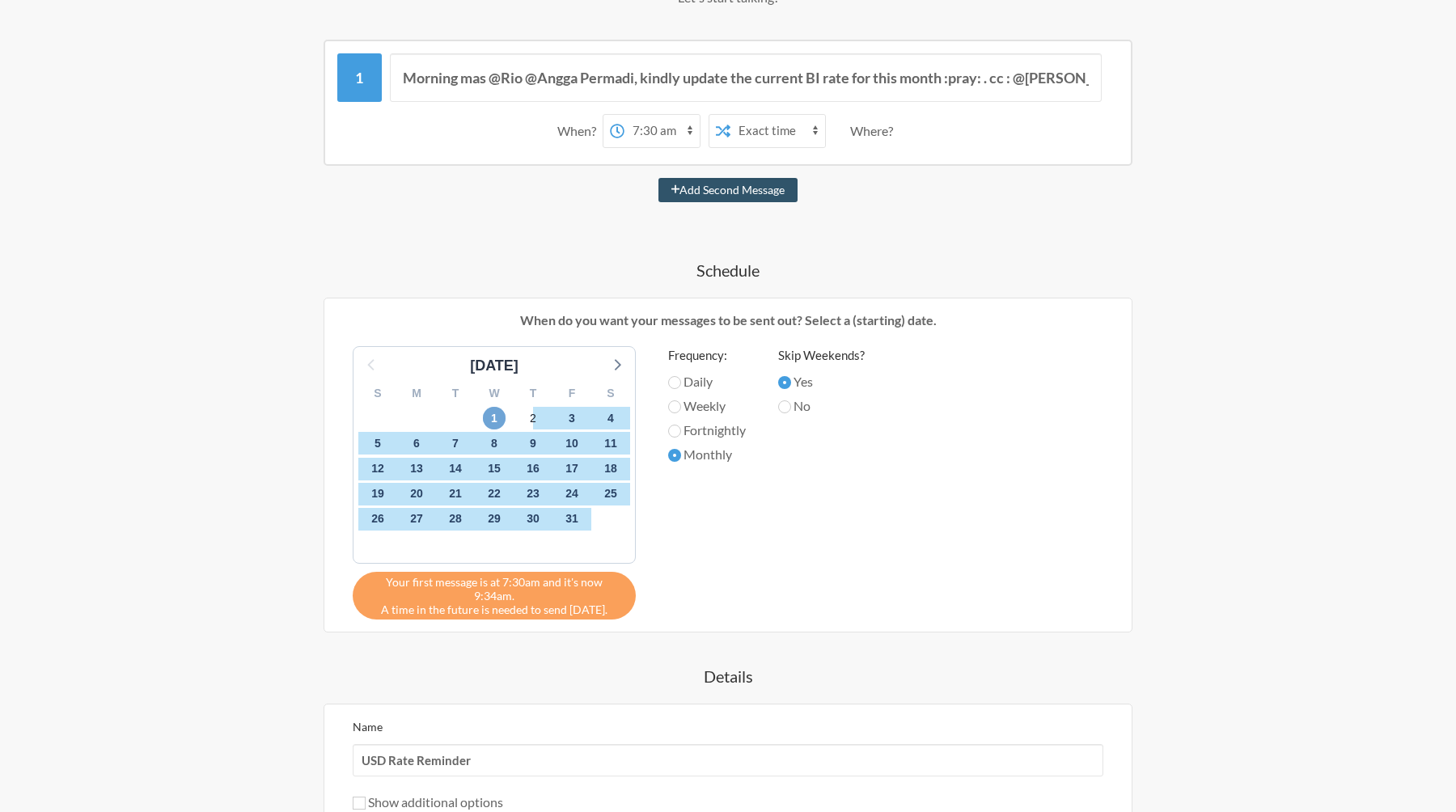
scroll to position [267, 0]
click at [620, 368] on icon at bounding box center [617, 366] width 21 height 21
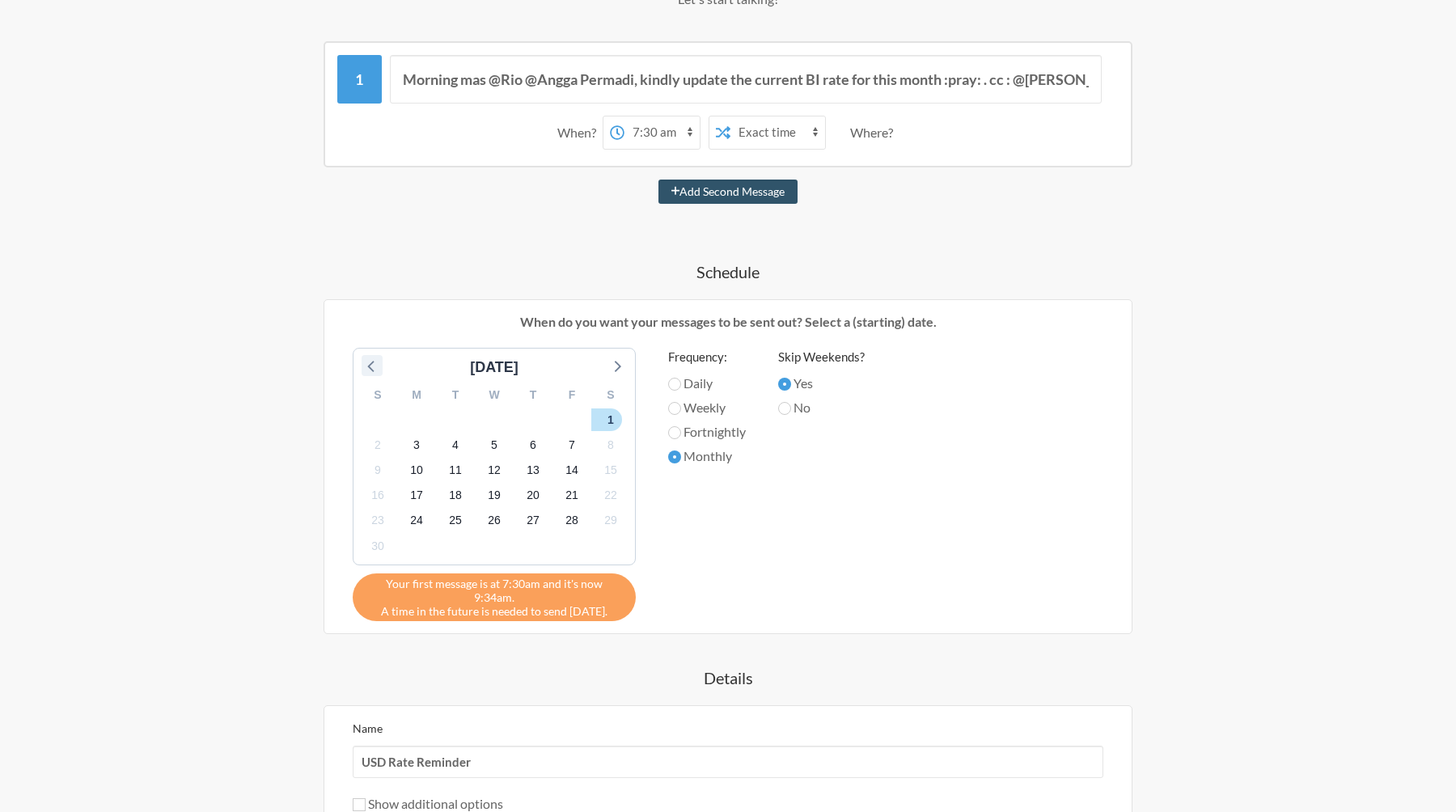
click at [378, 366] on icon at bounding box center [373, 366] width 21 height 21
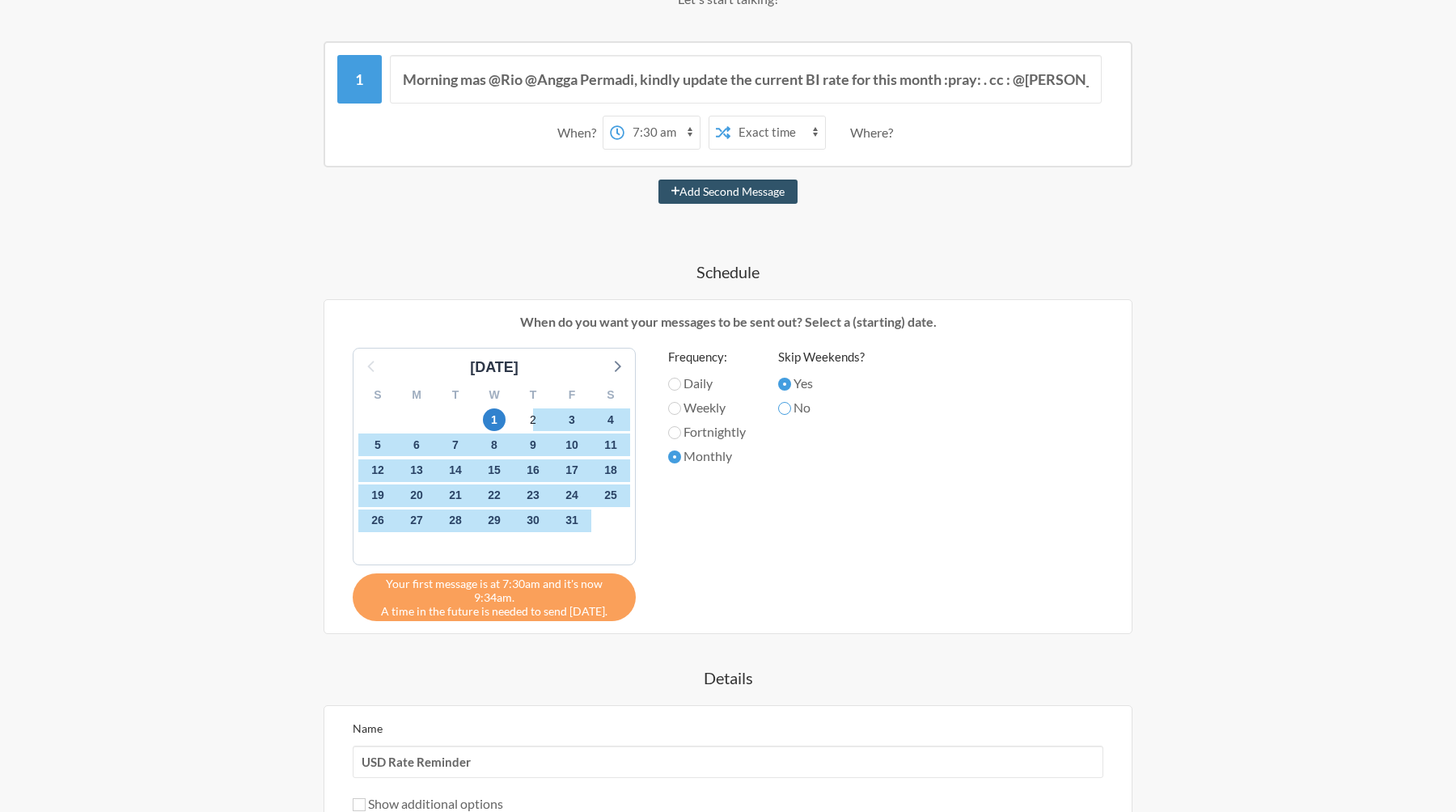
click at [791, 409] on input "No" at bounding box center [785, 409] width 13 height 13
radio input "true"
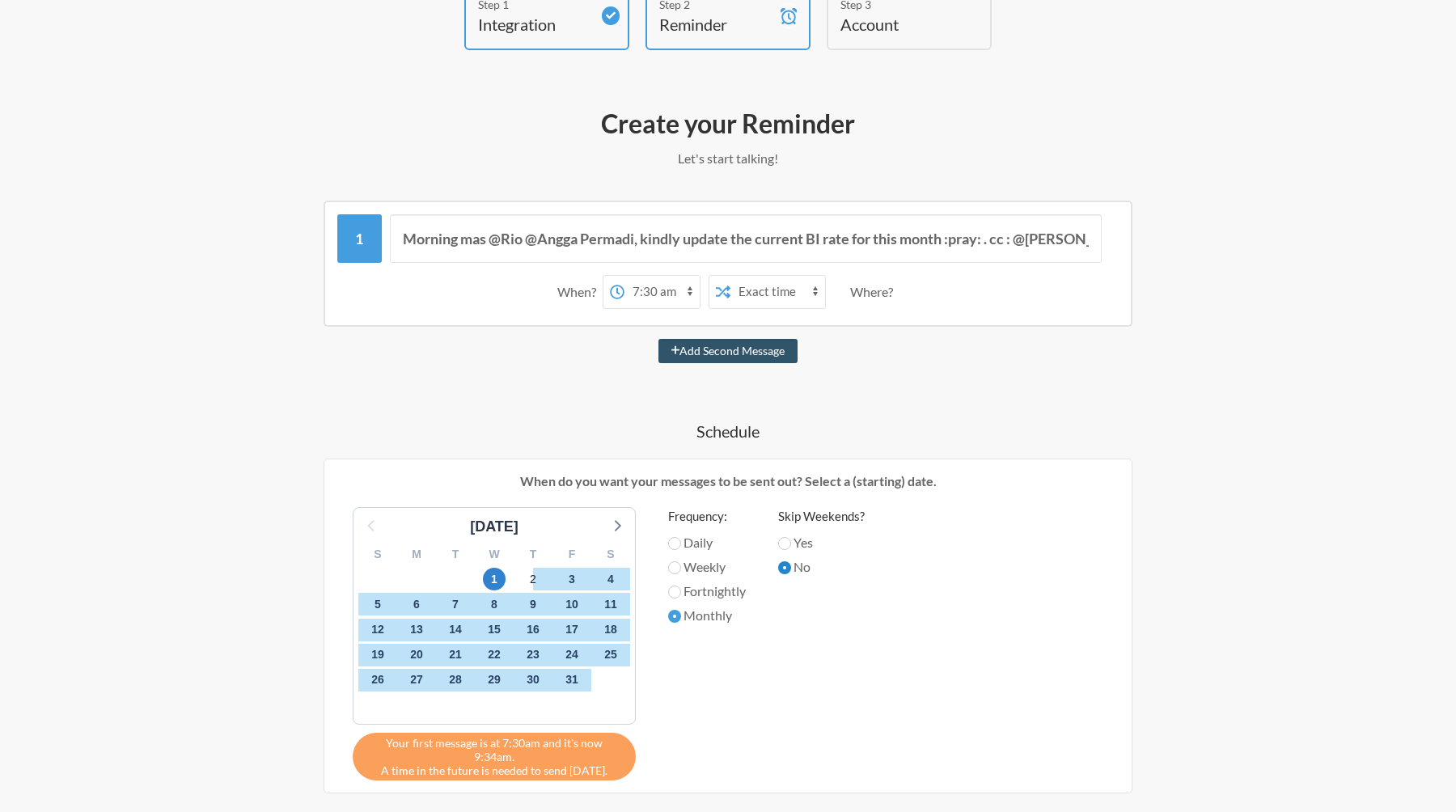
scroll to position [99, 0]
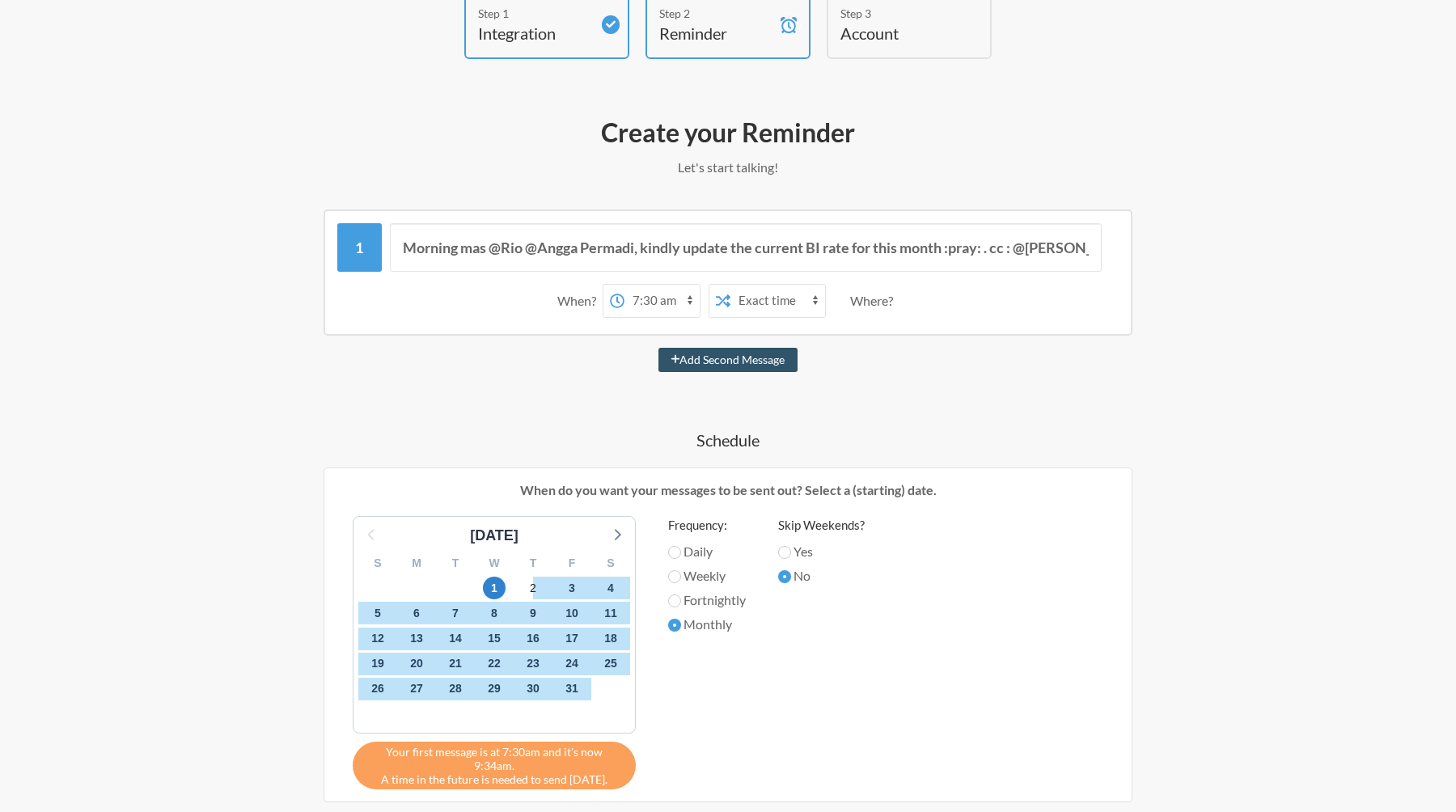
click at [649, 309] on select "12:00 am 12:15 am 12:30 am 12:45 am 1:00 am 1:15 am 1:30 am 1:45 am 2:00 am 2:1…" at bounding box center [661, 300] width 75 height 32
select select "09:15:00"
click at [624, 284] on select "12:00 am 12:15 am 12:30 am 12:45 am 1:00 am 1:15 am 1:30 am 1:45 am 2:00 am 2:1…" at bounding box center [661, 300] width 75 height 32
click at [918, 254] on input "Morning mas @Rio @Angga Permadi, kindly update the current BI rate for this mon…" at bounding box center [746, 247] width 712 height 49
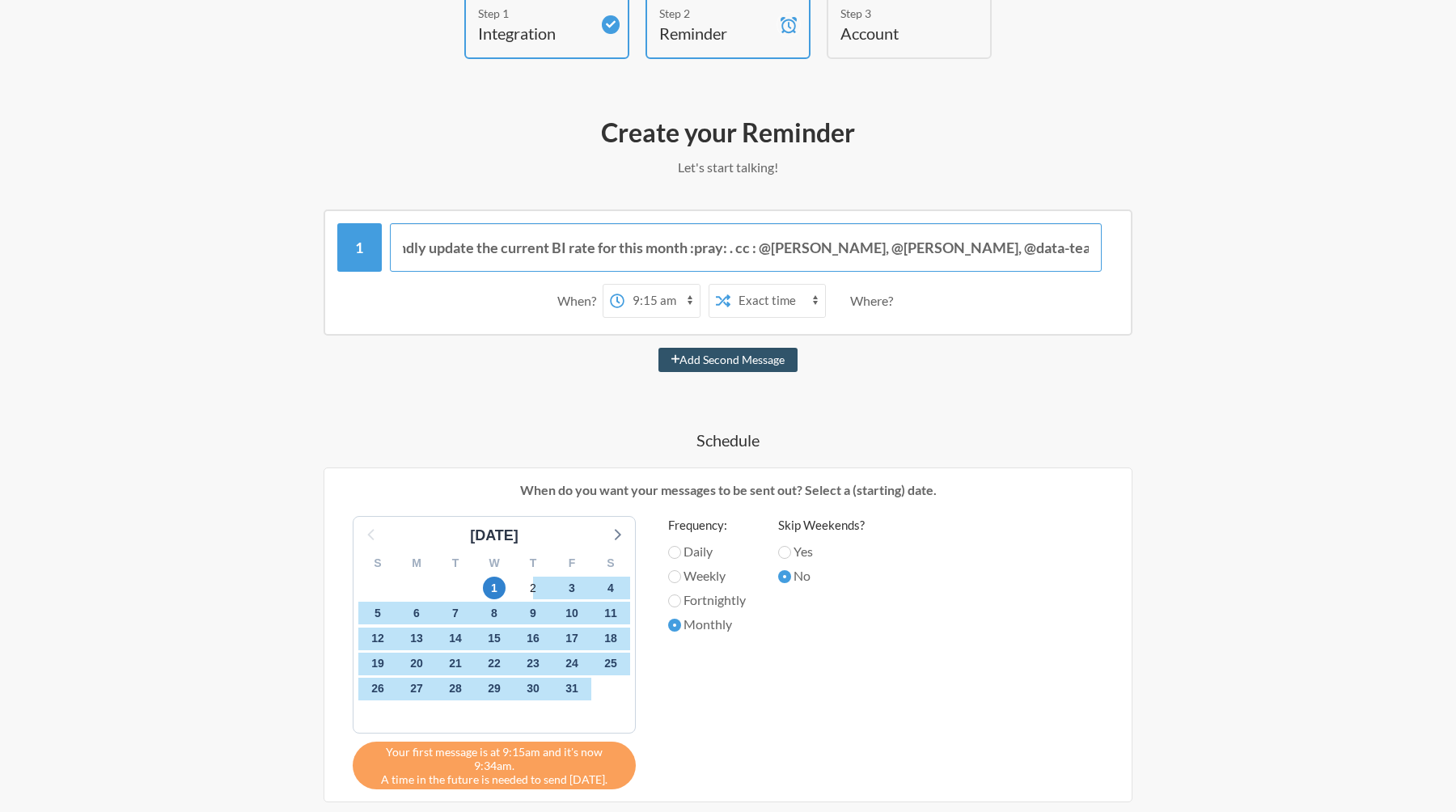
drag, startPoint x: 951, startPoint y: 246, endPoint x: 1207, endPoint y: 247, distance: 256.0
click at [1207, 247] on div "Create your Reminder Let's start talking! Messages are not sending from this de…" at bounding box center [727, 639] width 970 height 1064
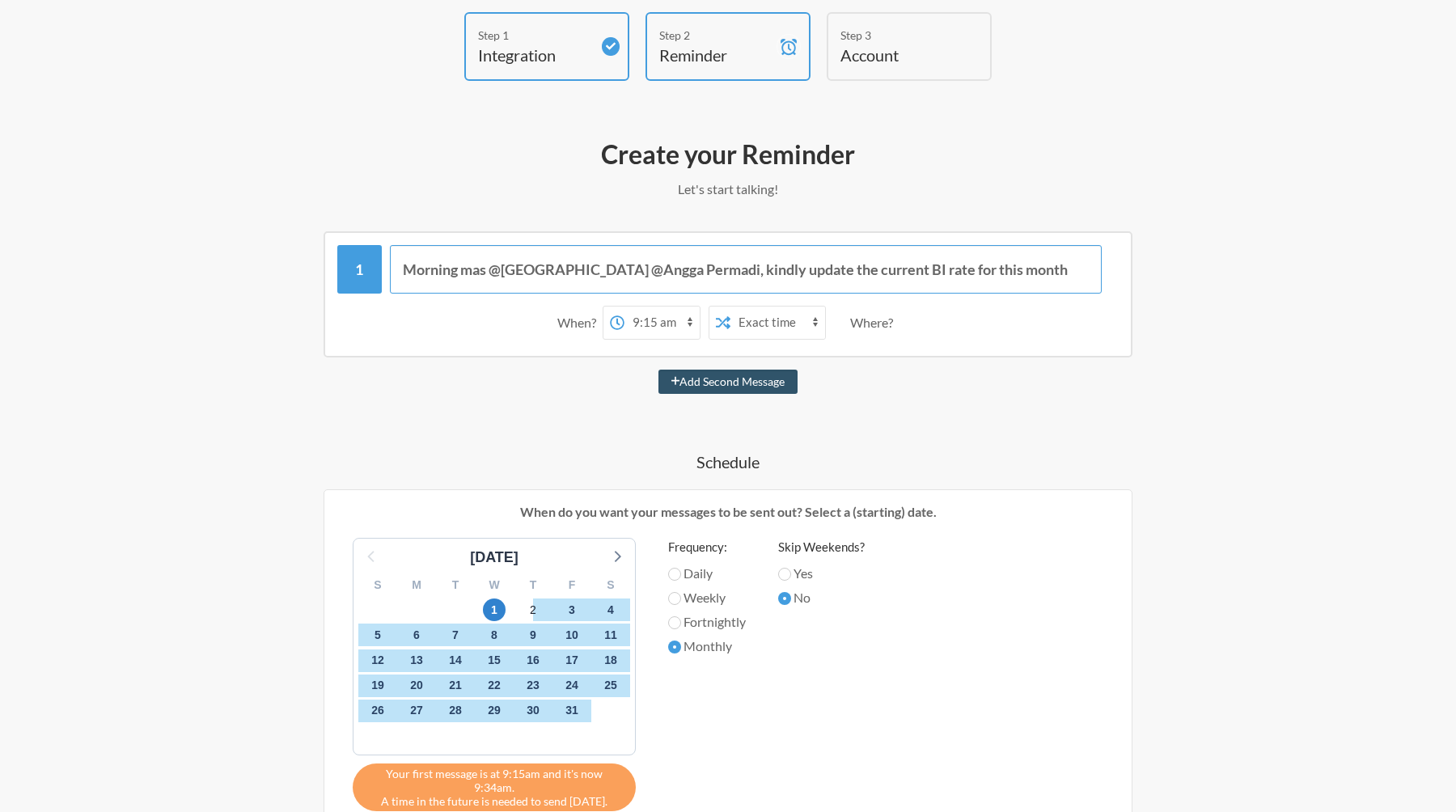
scroll to position [84, 0]
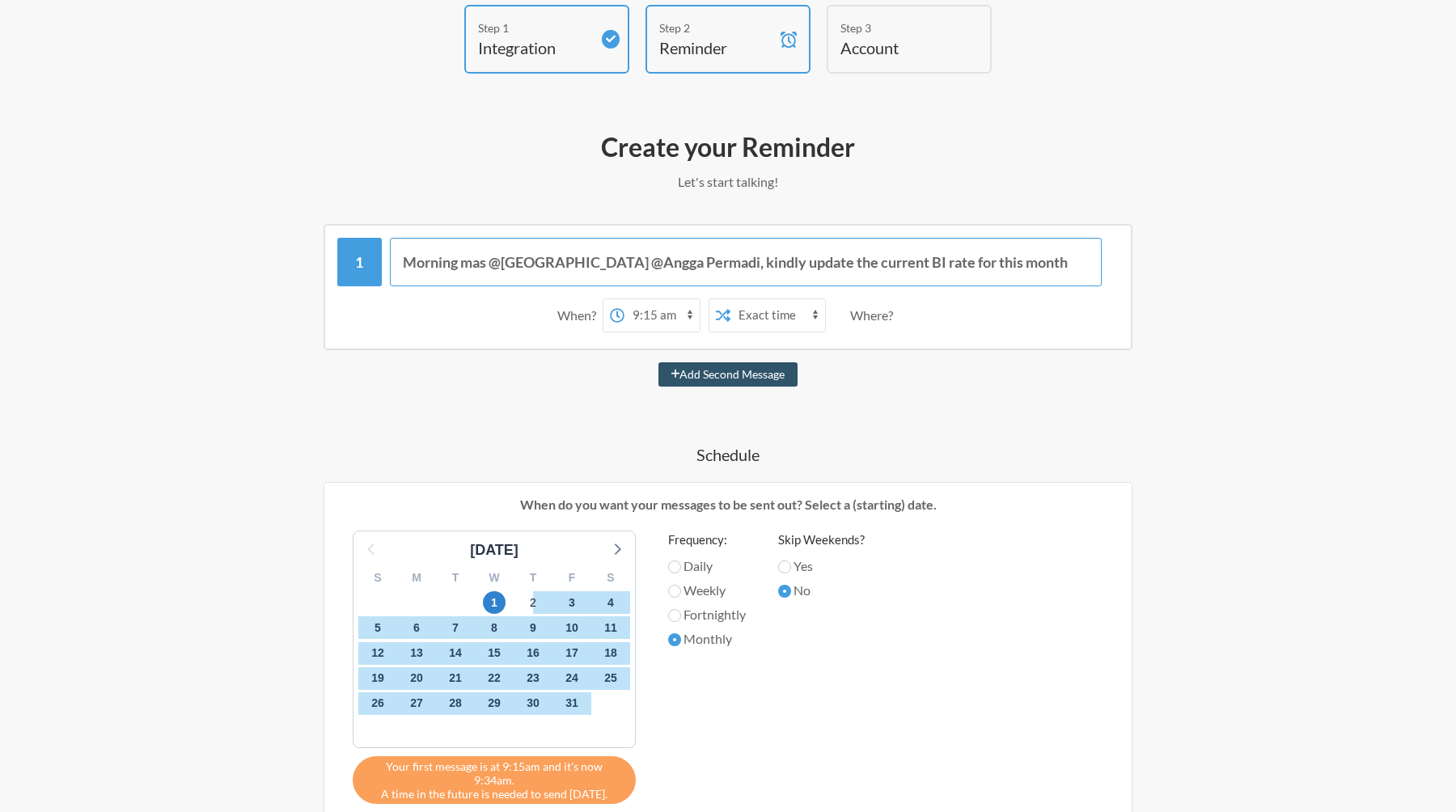
drag, startPoint x: 638, startPoint y: 267, endPoint x: 463, endPoint y: 267, distance: 175.0
click at [463, 267] on input "Morning mas @[GEOGRAPHIC_DATA] @Angga Permadi, kindly update the current BI rat…" at bounding box center [746, 261] width 712 height 49
click at [786, 256] on input "Morning, kindly update the current BI rate for this month" at bounding box center [746, 261] width 712 height 49
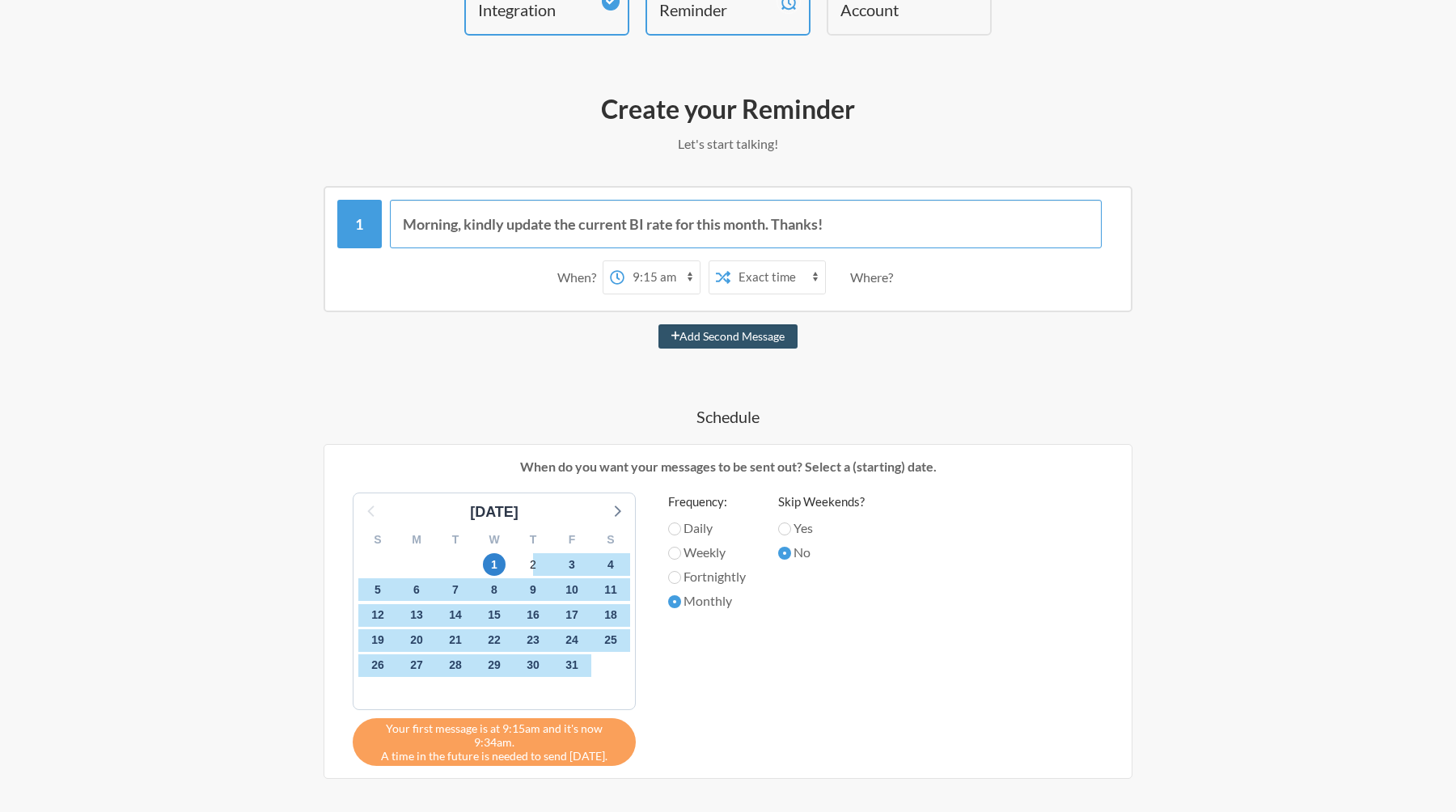
scroll to position [129, 0]
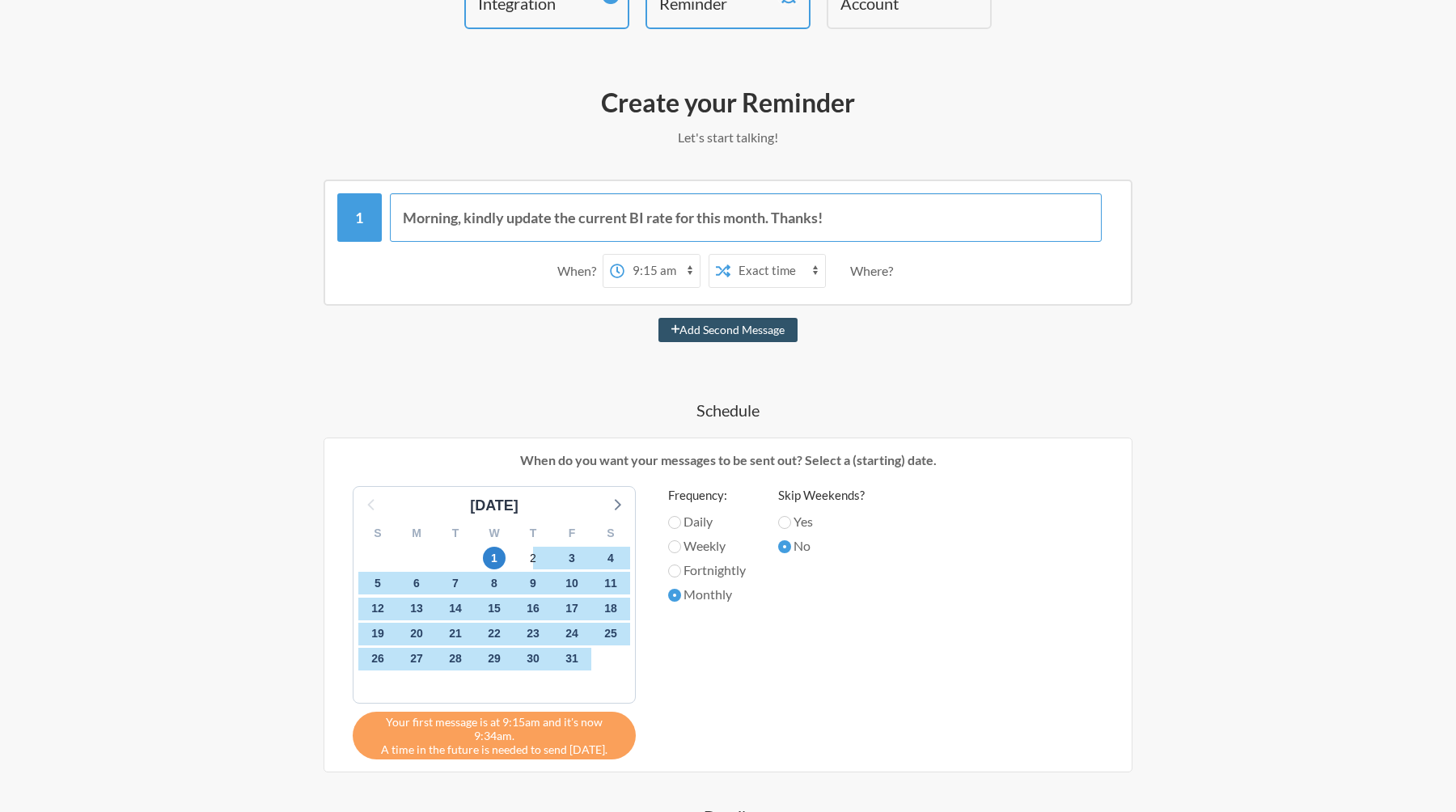
type input "Morning, kindly update the current BI rate for this month. Thanks!"
click at [873, 269] on div "Where?" at bounding box center [875, 270] width 49 height 34
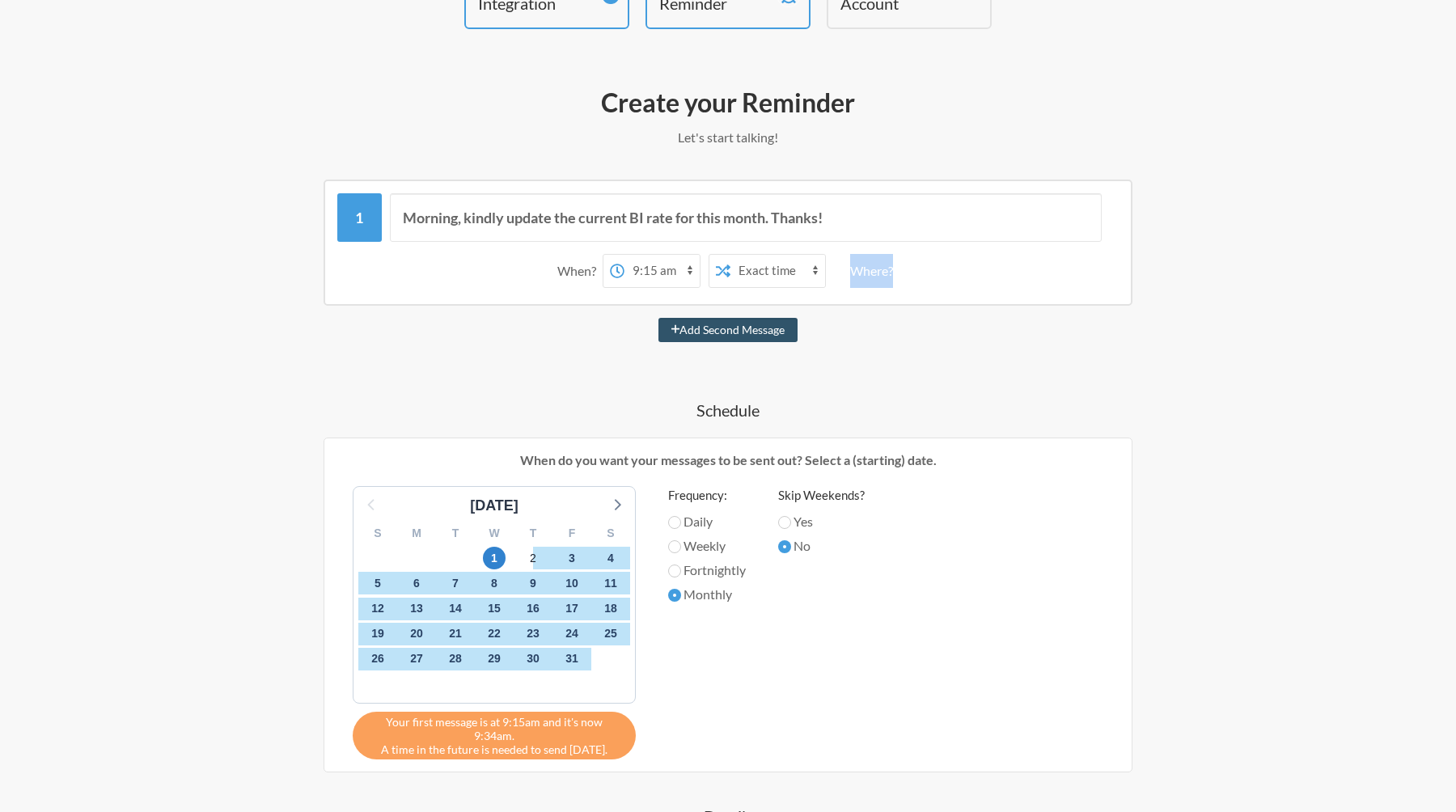
click at [862, 274] on div "Where?" at bounding box center [875, 270] width 49 height 34
click at [807, 277] on select "Exact time Random time" at bounding box center [777, 270] width 95 height 32
click at [664, 279] on select "12:00 am 12:15 am 12:30 am 12:45 am 1:00 am 1:15 am 1:30 am 1:45 am 2:00 am 2:1…" at bounding box center [661, 270] width 75 height 32
click at [624, 255] on select "12:00 am 12:15 am 12:30 am 12:45 am 1:00 am 1:15 am 1:30 am 1:45 am 2:00 am 2:1…" at bounding box center [661, 270] width 75 height 32
click at [661, 274] on select "12:00 am 12:15 am 12:30 am 12:45 am 1:00 am 1:15 am 1:30 am 1:45 am 2:00 am 2:1…" at bounding box center [661, 270] width 75 height 32
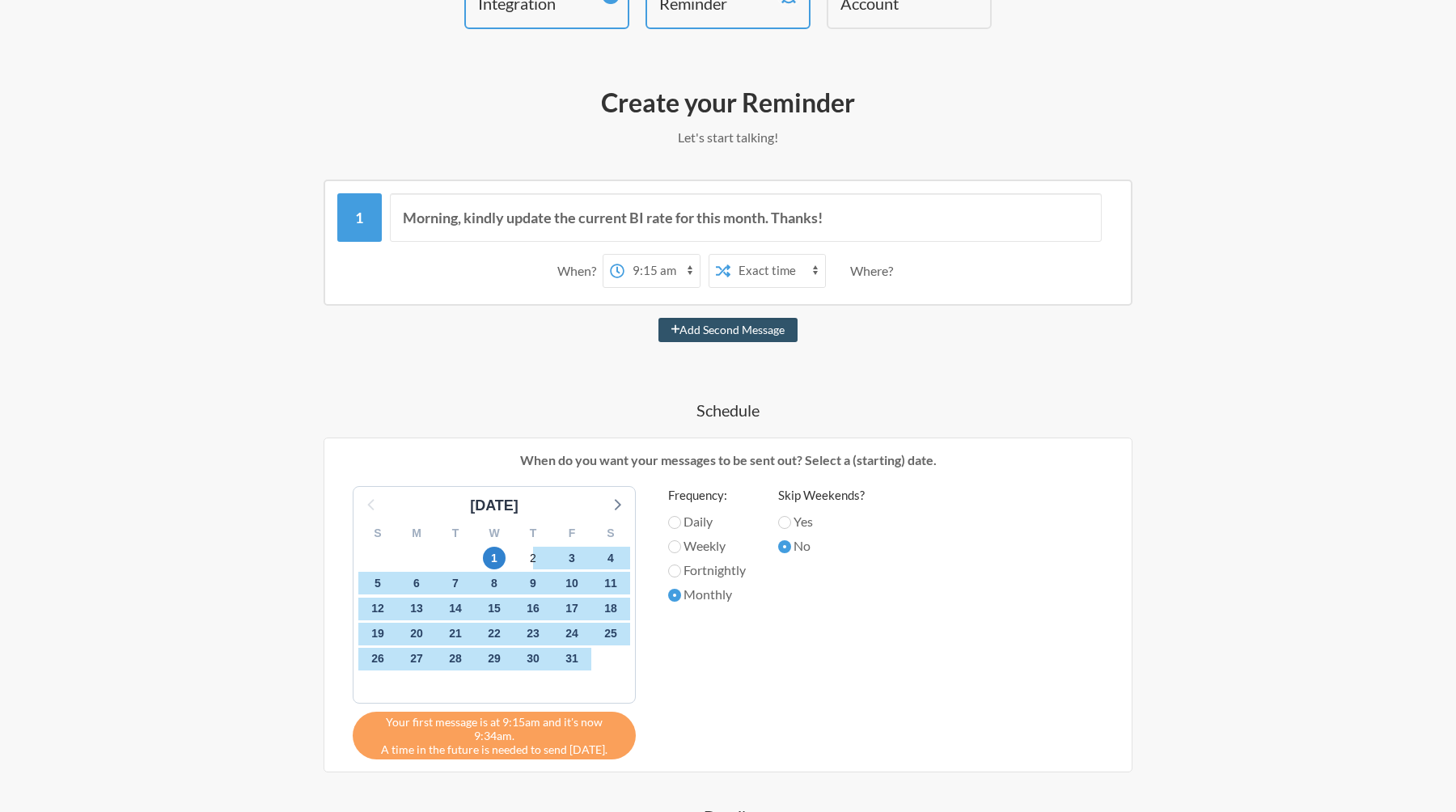
select select "09:45:00"
click at [624, 255] on select "12:00 am 12:15 am 12:30 am 12:45 am 1:00 am 1:15 am 1:30 am 1:45 am 2:00 am 2:1…" at bounding box center [661, 270] width 75 height 32
click at [866, 347] on div "Morning, kindly update the current BI rate for this month. Thanks! When? 12:00 …" at bounding box center [728, 628] width 938 height 898
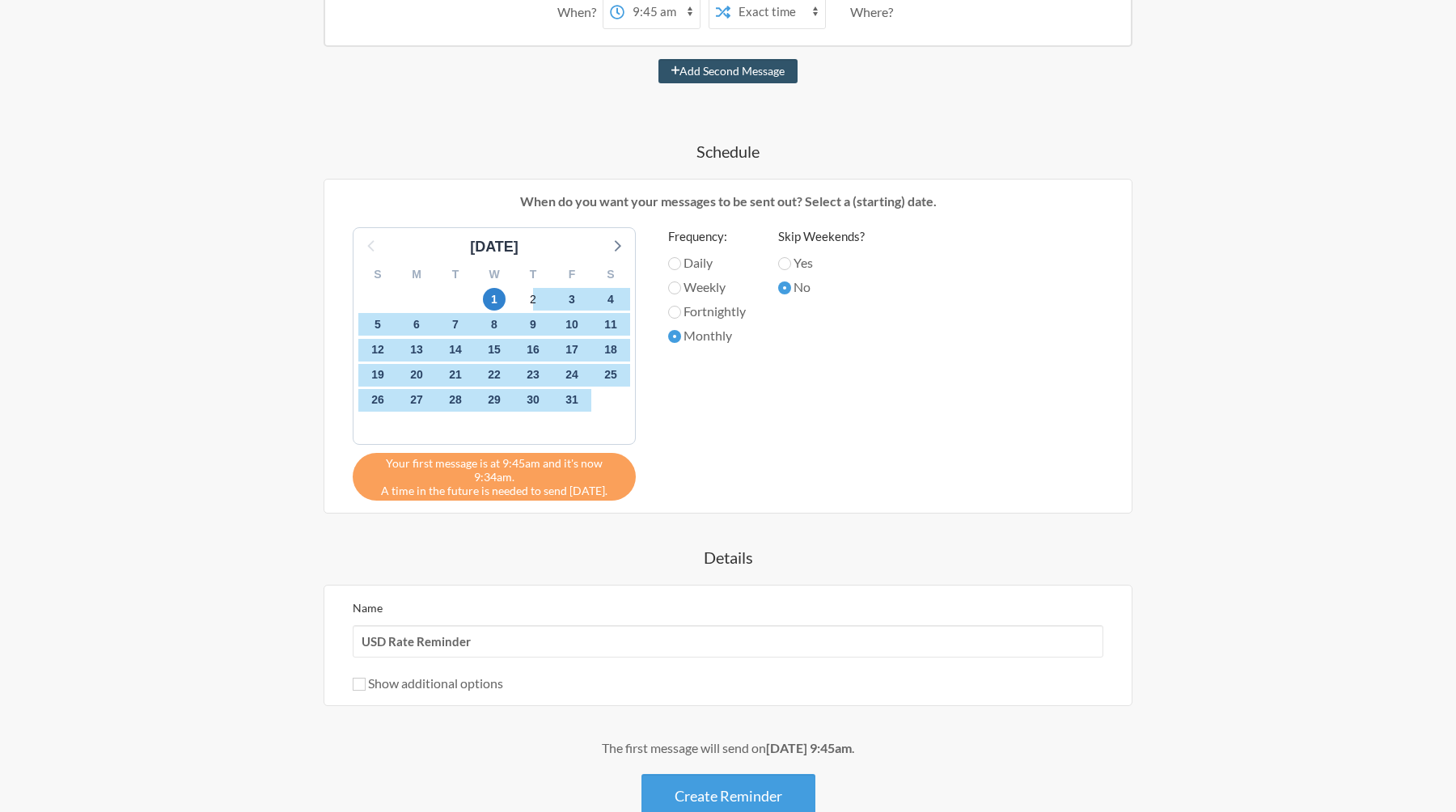
scroll to position [476, 0]
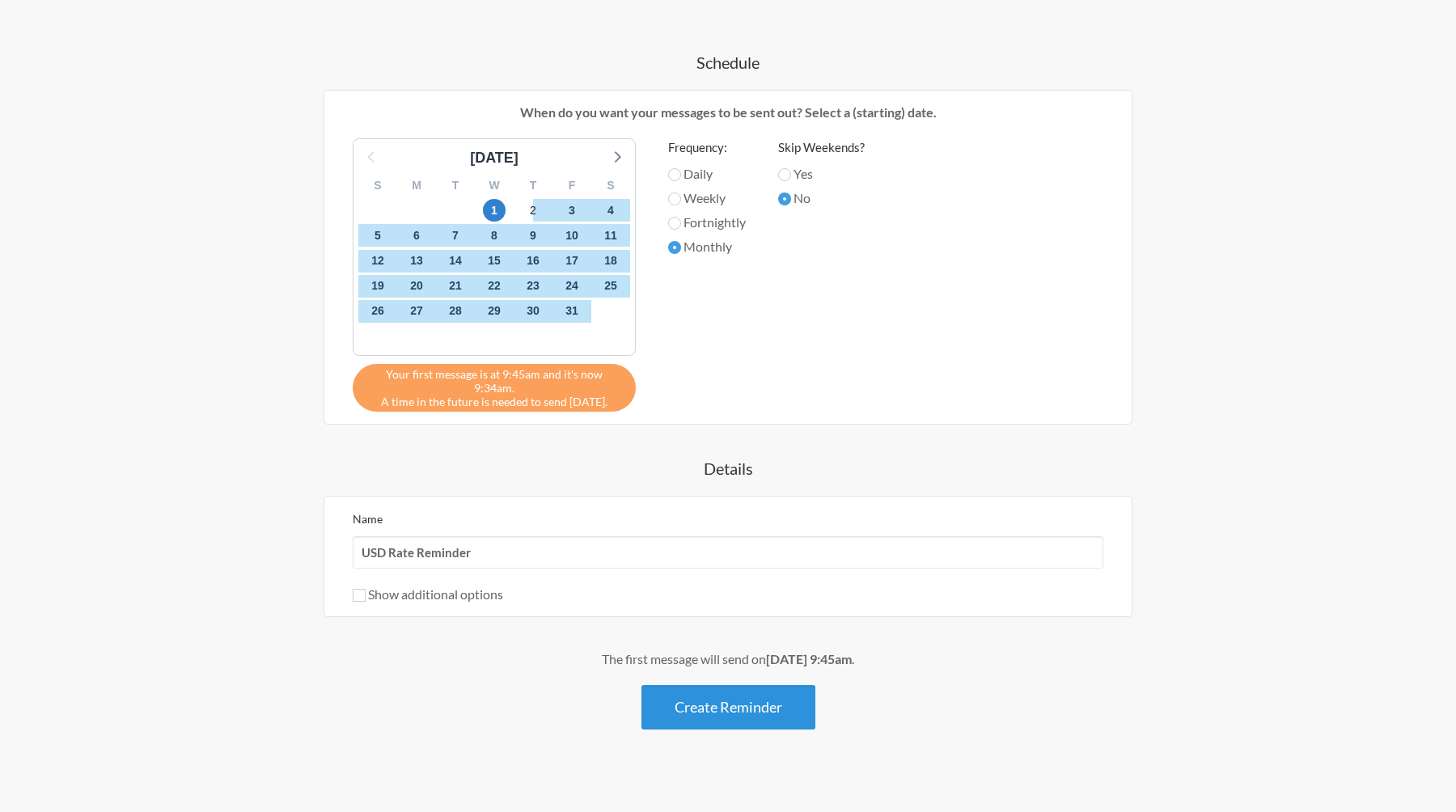
click at [757, 685] on button "Create Reminder" at bounding box center [728, 707] width 174 height 45
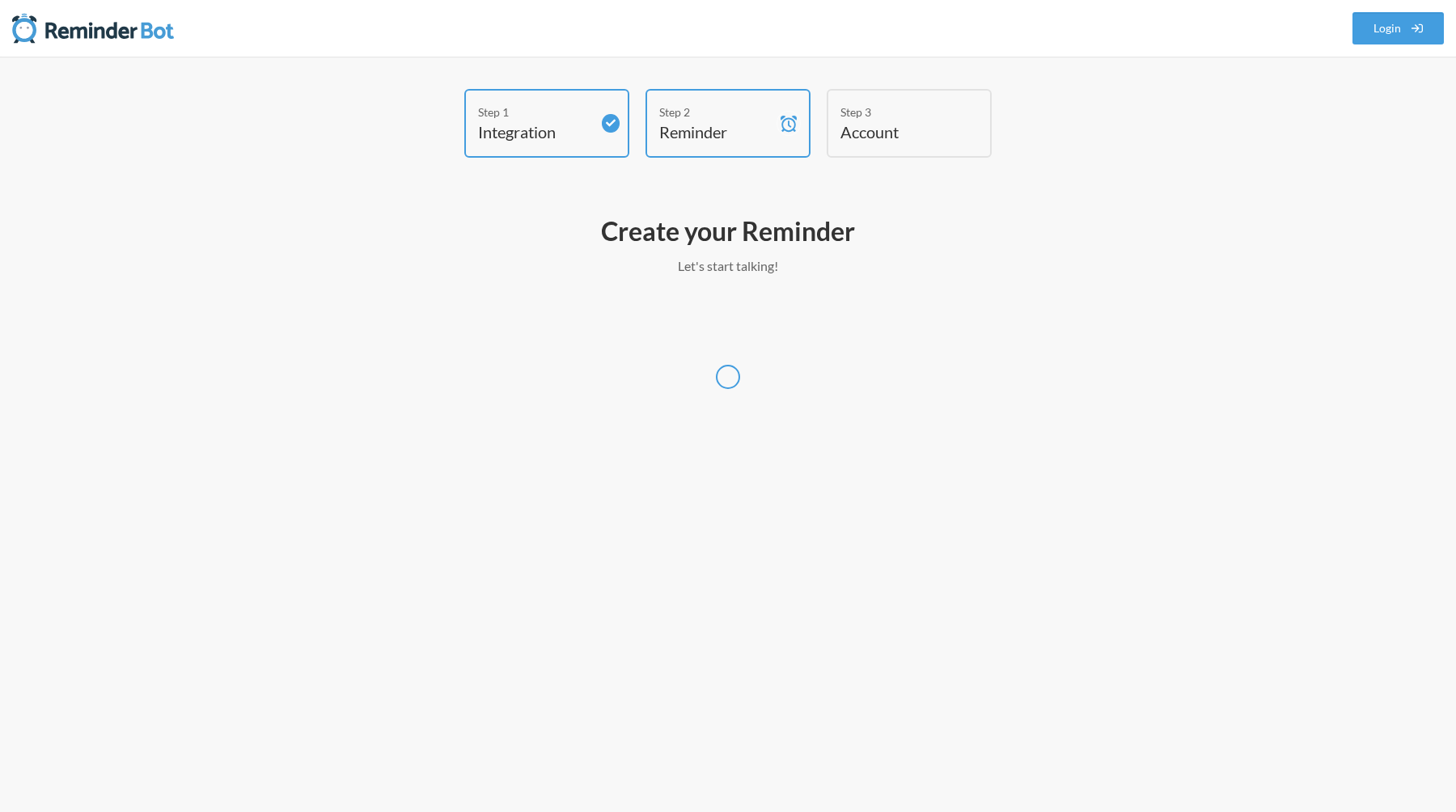
select select "[GEOGRAPHIC_DATA]/[GEOGRAPHIC_DATA]"
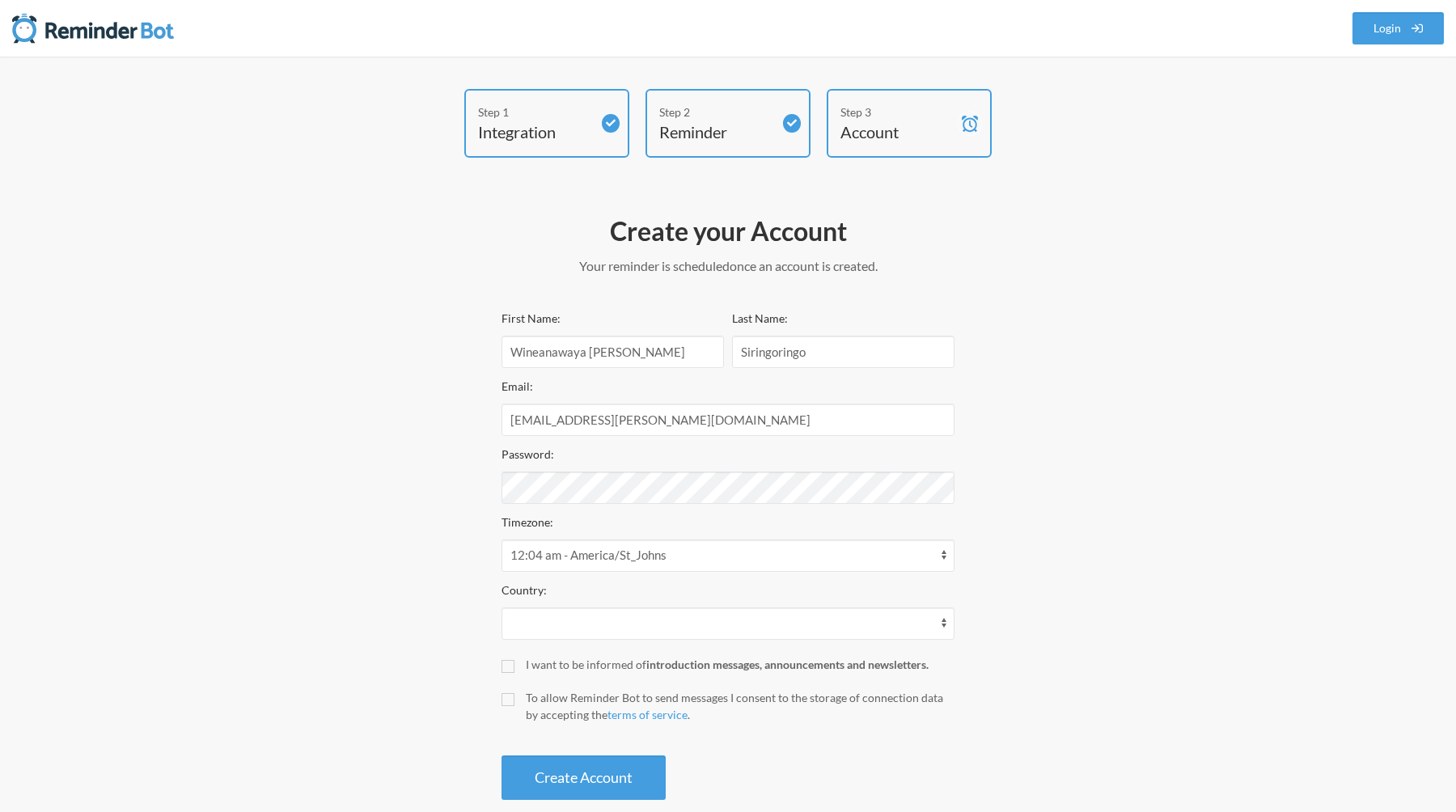
select select "ID"
